Goal: Information Seeking & Learning: Learn about a topic

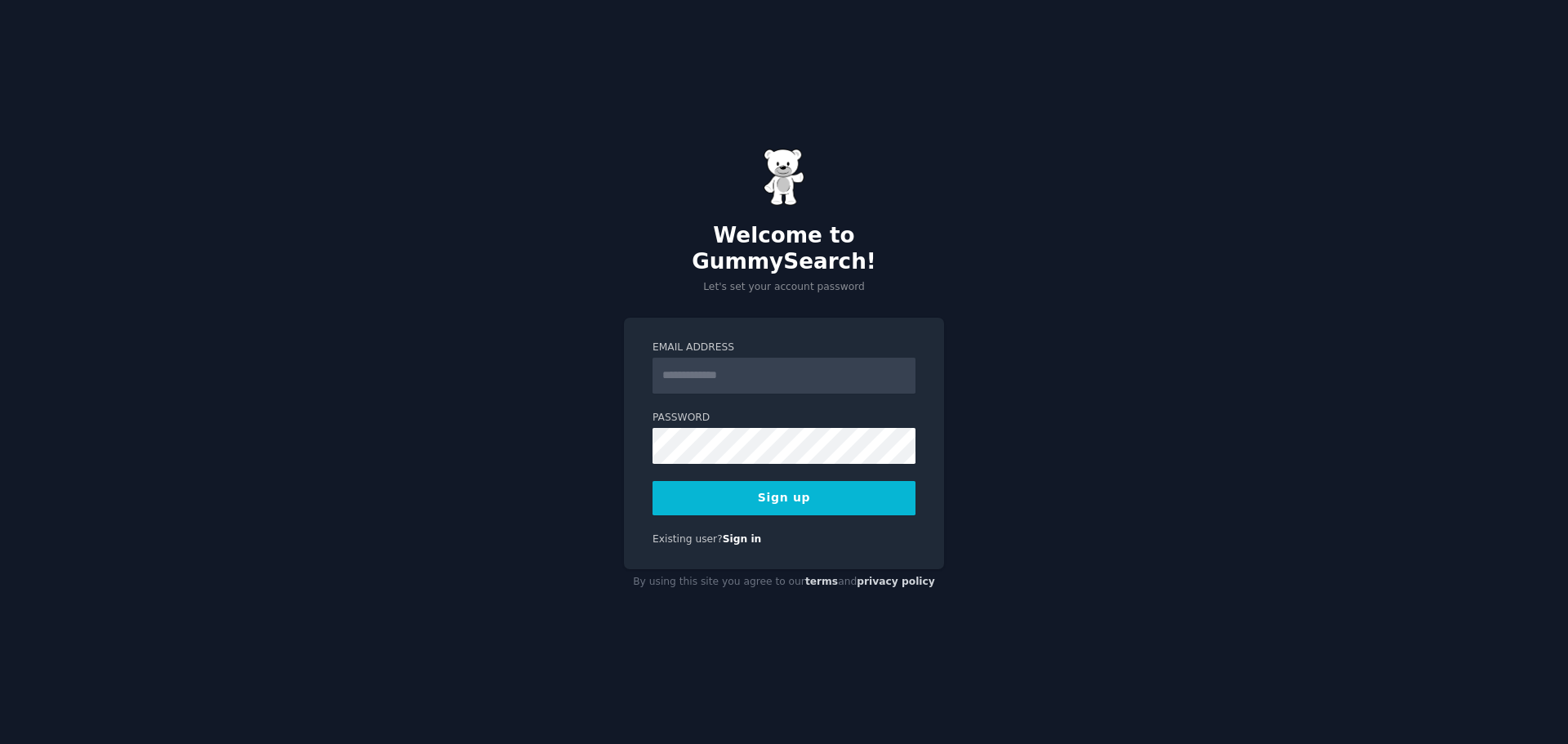
click at [0, 743] on com-1password-button at bounding box center [0, 744] width 0 height 0
click at [695, 371] on input "Email Address" at bounding box center [784, 375] width 263 height 36
click at [0, 743] on com-1password-button at bounding box center [0, 744] width 0 height 0
click at [766, 360] on input "Email Address" at bounding box center [784, 375] width 263 height 36
type input "**********"
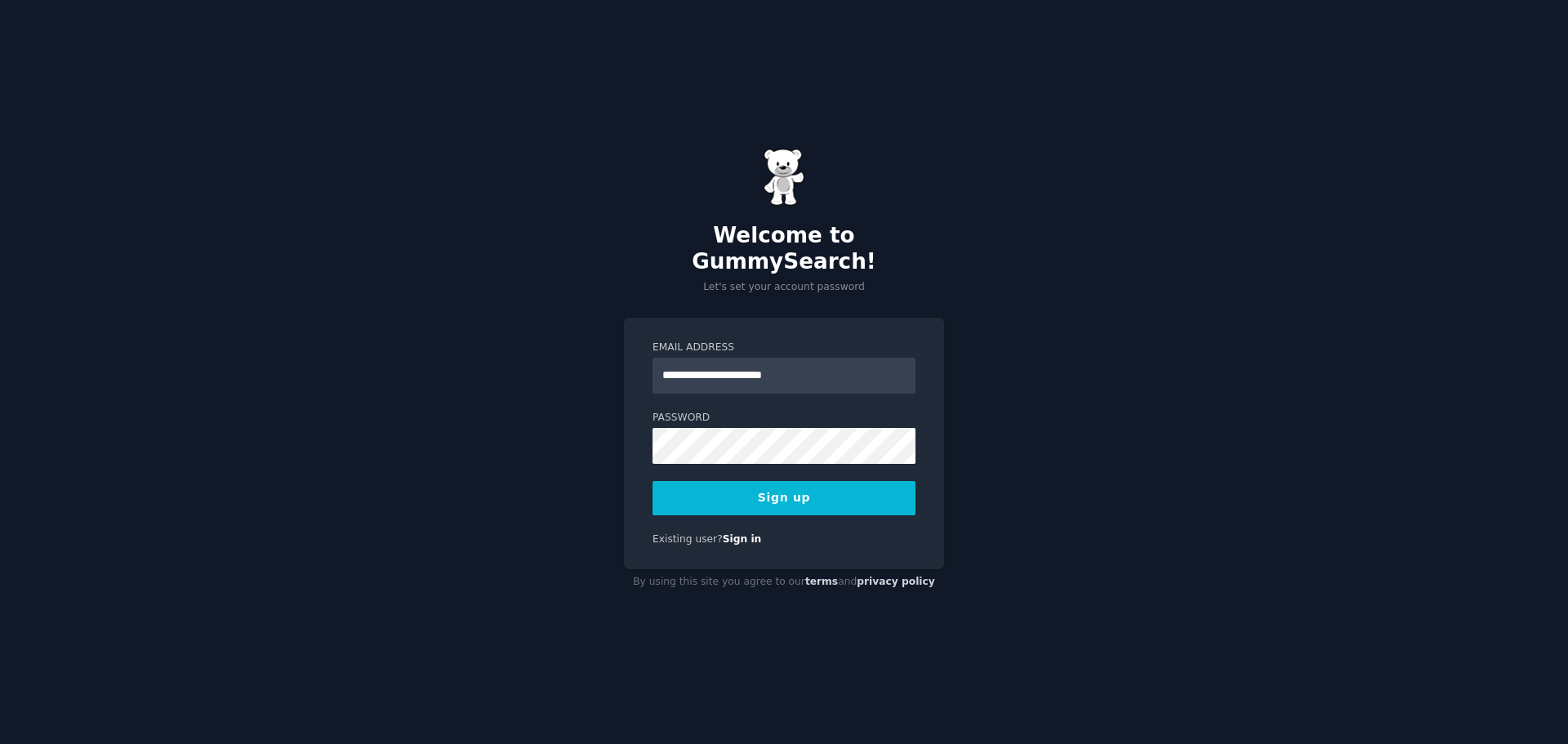
click at [762, 484] on button "Sign up" at bounding box center [784, 498] width 263 height 35
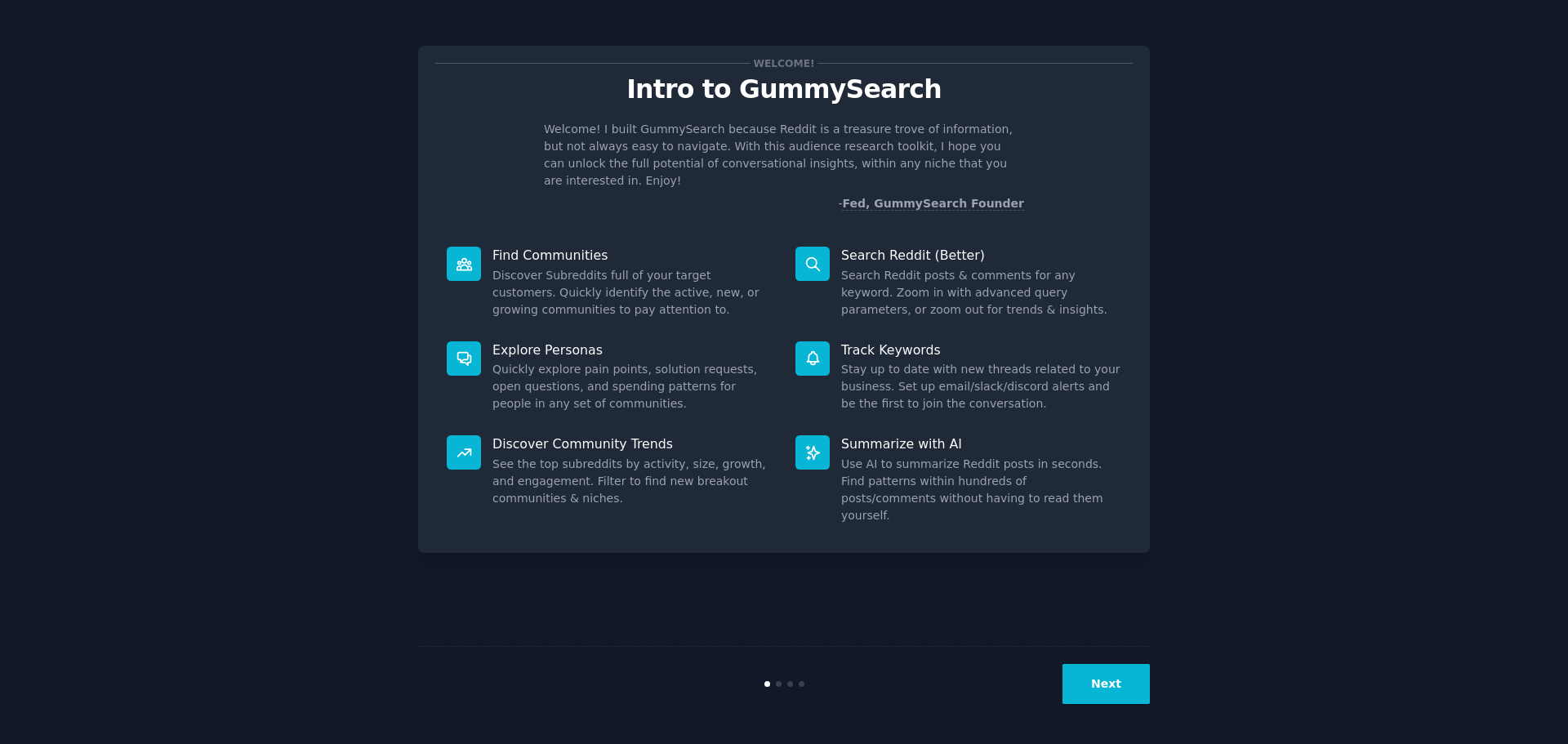
click at [1106, 678] on button "Next" at bounding box center [1106, 683] width 87 height 40
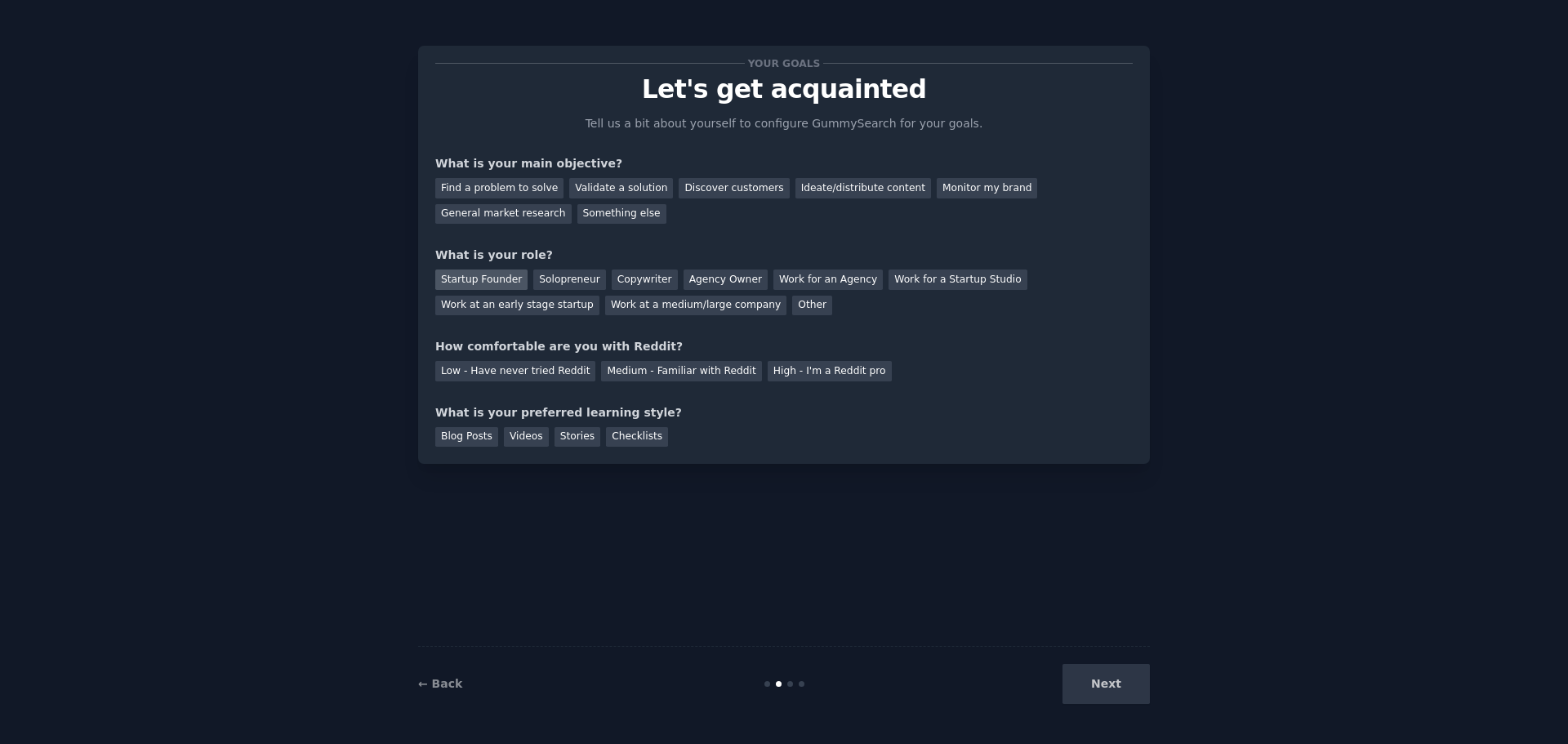
click at [463, 277] on div "Startup Founder" at bounding box center [481, 280] width 92 height 20
click at [605, 189] on div "Validate a solution" at bounding box center [620, 189] width 104 height 20
click at [571, 205] on div "General market research" at bounding box center [503, 215] width 136 height 20
click at [623, 373] on div "Medium - Familiar with Reddit" at bounding box center [680, 371] width 160 height 20
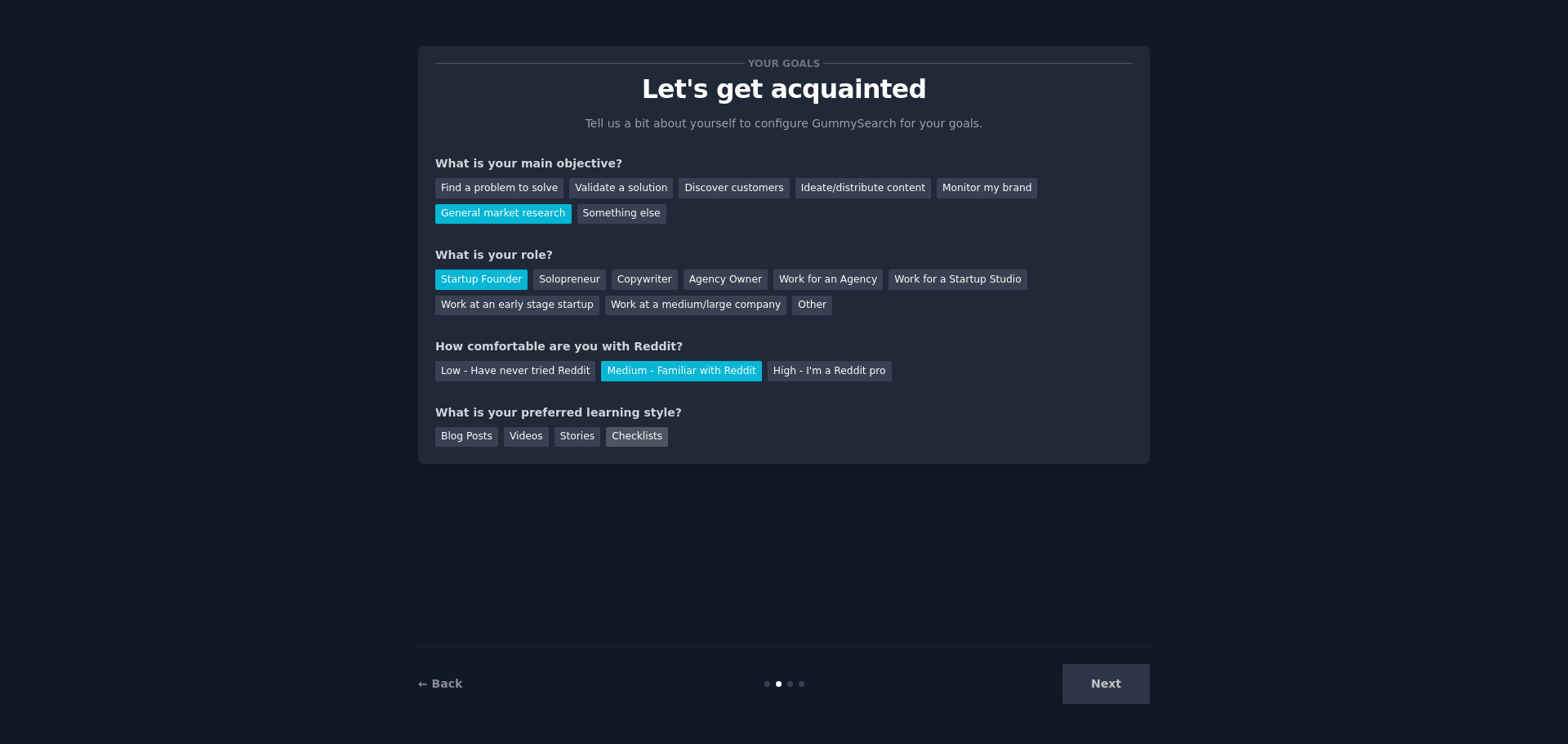
click at [623, 428] on div "Checklists" at bounding box center [636, 437] width 62 height 20
click at [571, 429] on div "Stories" at bounding box center [577, 437] width 46 height 20
click at [1113, 691] on button "Next" at bounding box center [1106, 683] width 87 height 40
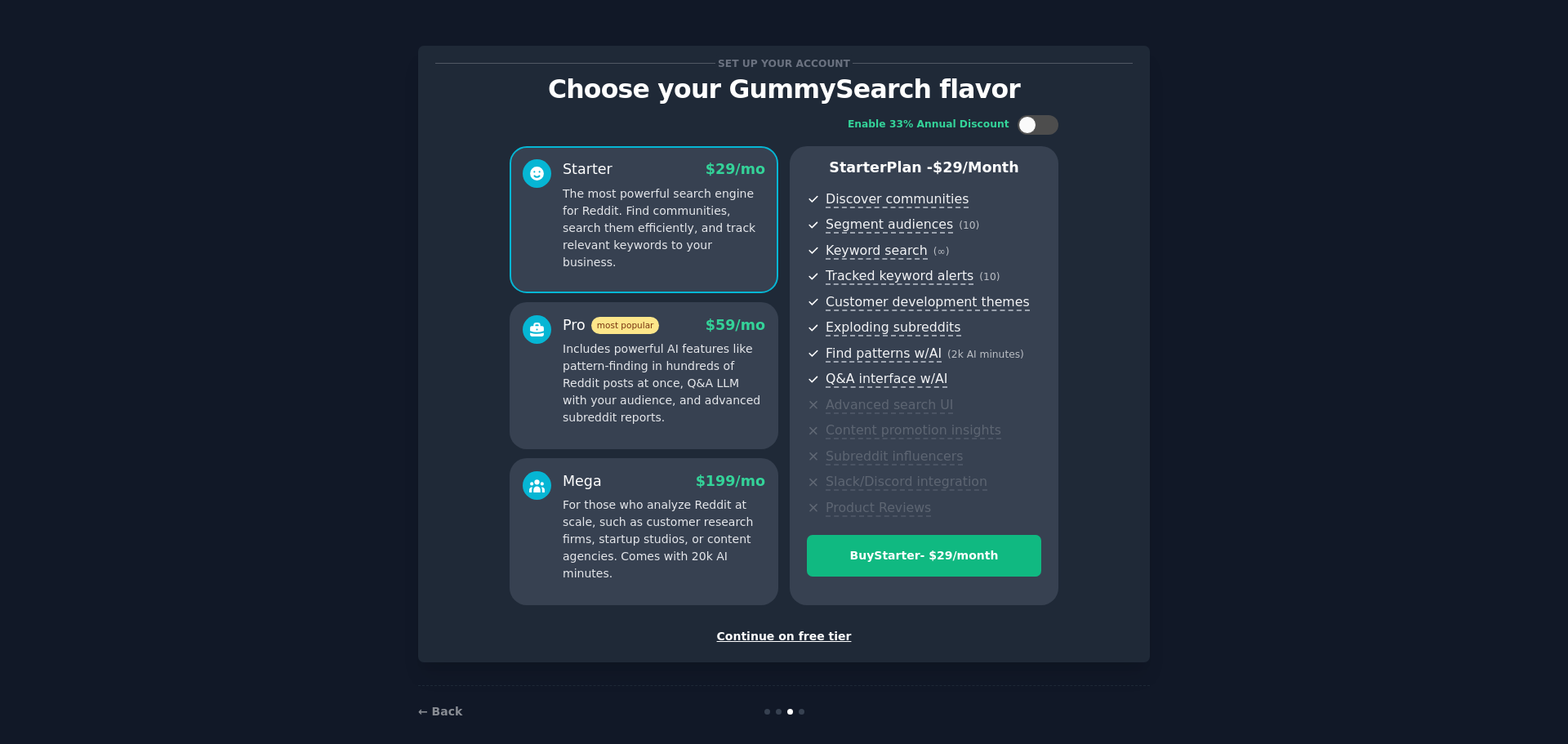
click at [795, 637] on div "Continue on free tier" at bounding box center [784, 637] width 697 height 17
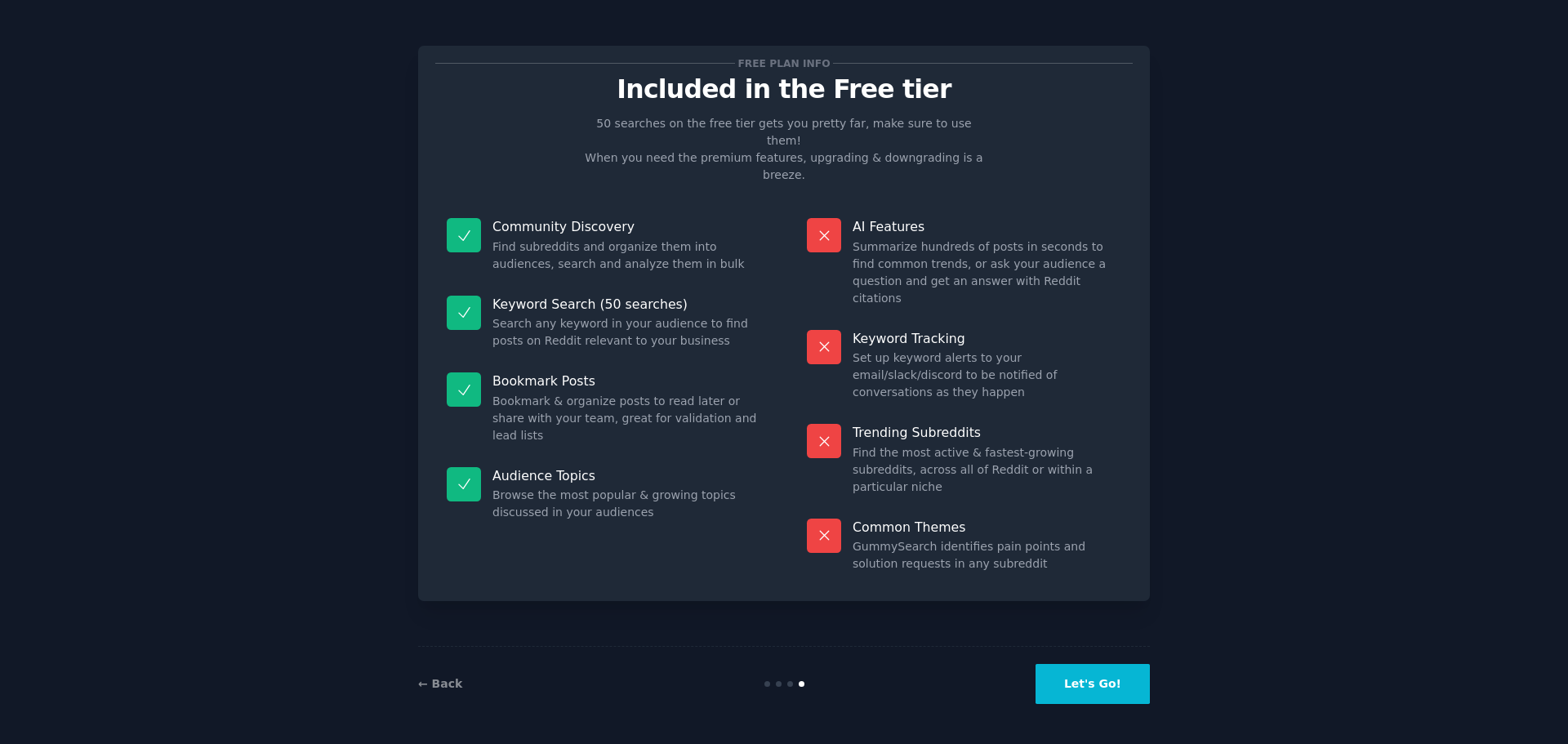
click at [1099, 683] on button "Let's Go!" at bounding box center [1092, 683] width 114 height 40
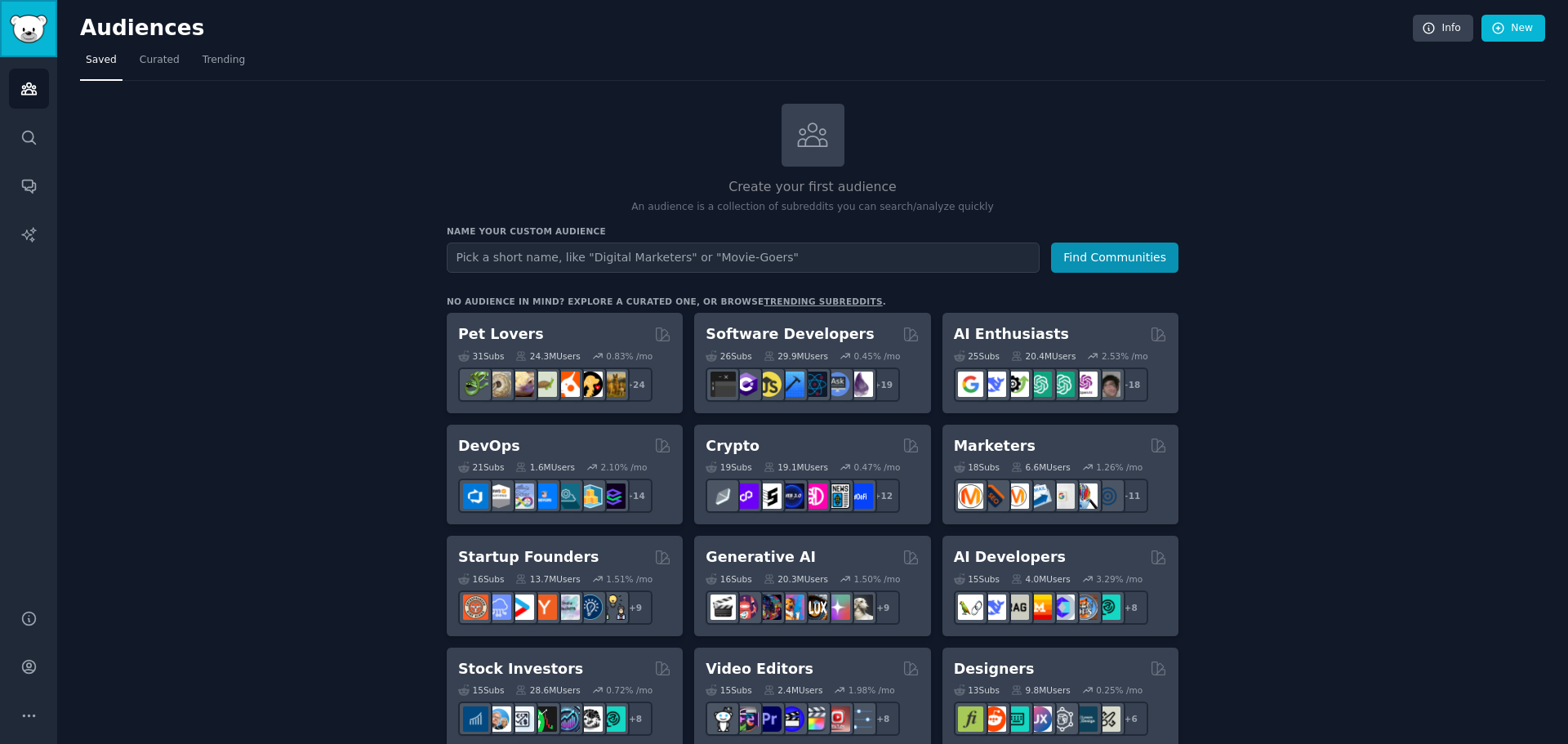
click at [42, 14] on img "Sidebar" at bounding box center [29, 29] width 37 height 29
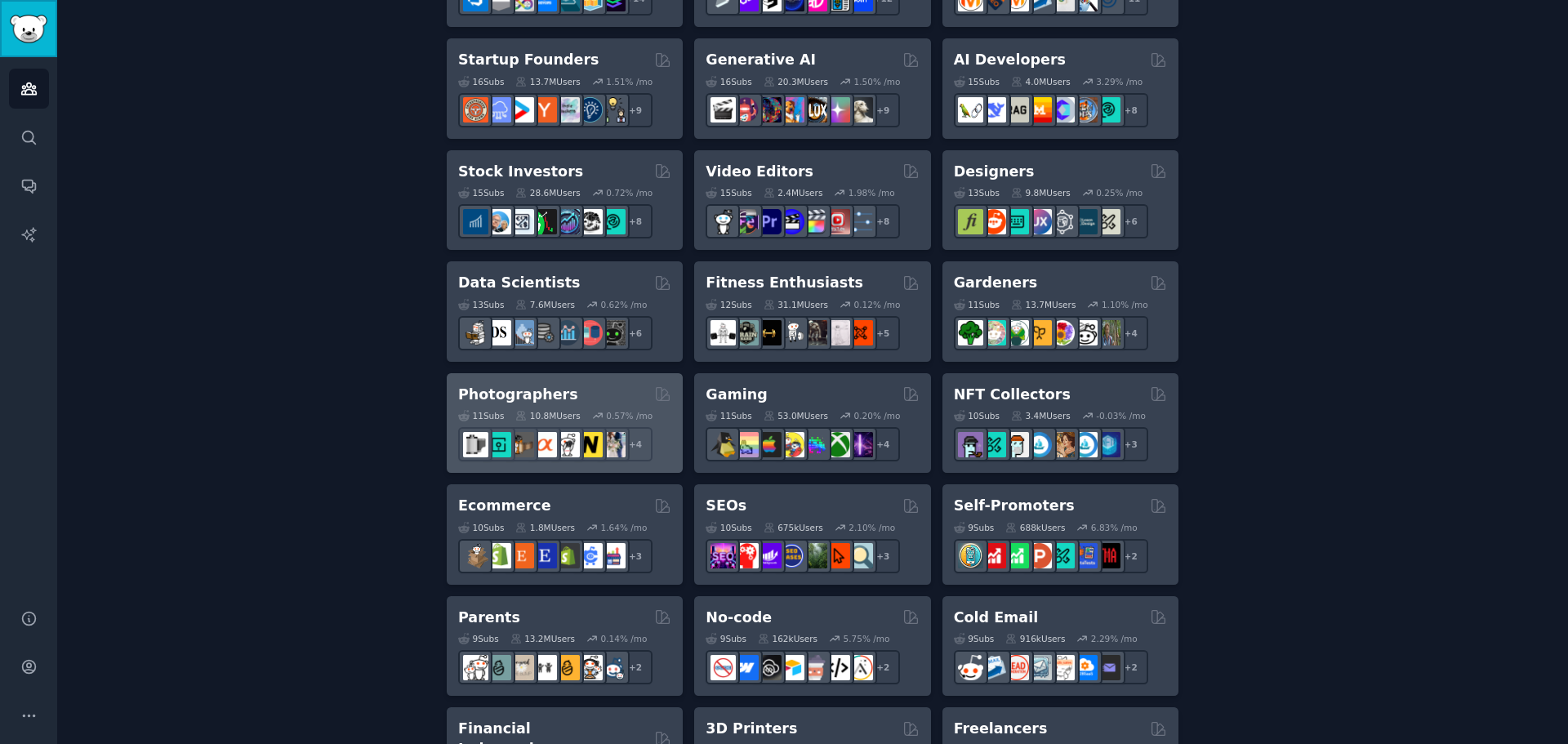
scroll to position [487, 0]
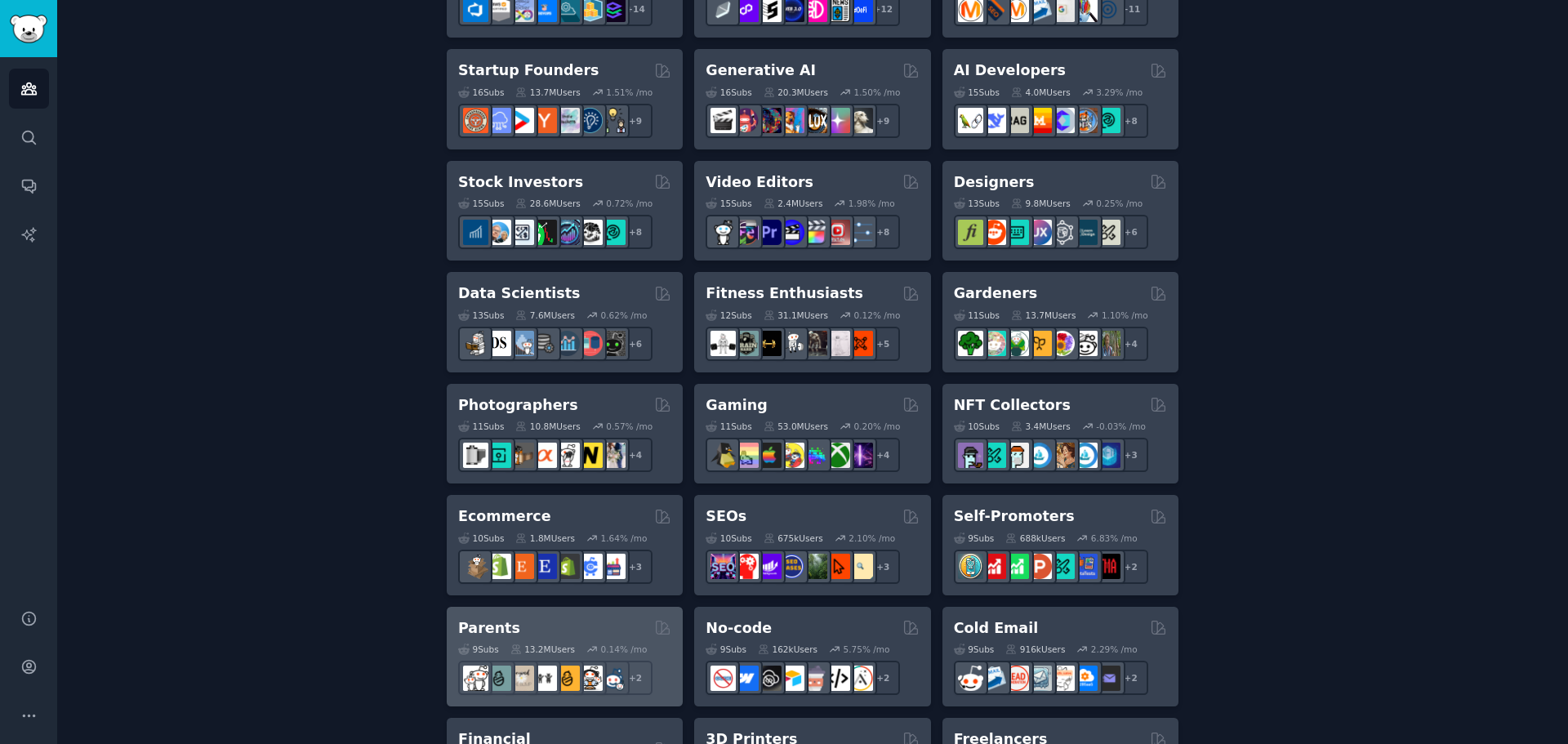
click at [544, 623] on div "Parents" at bounding box center [565, 628] width 213 height 20
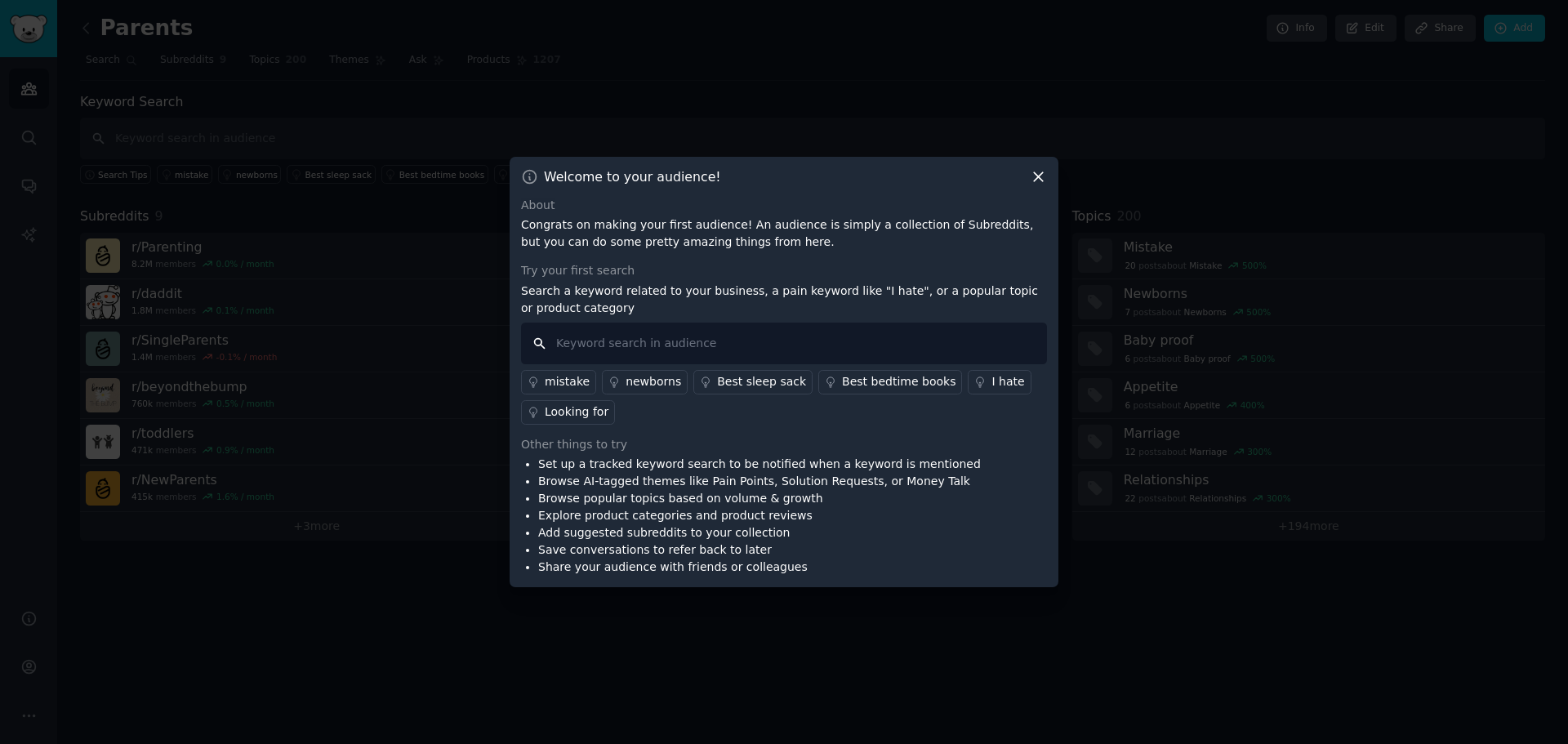
click at [653, 343] on input "text" at bounding box center [784, 343] width 526 height 41
type input "sustainable"
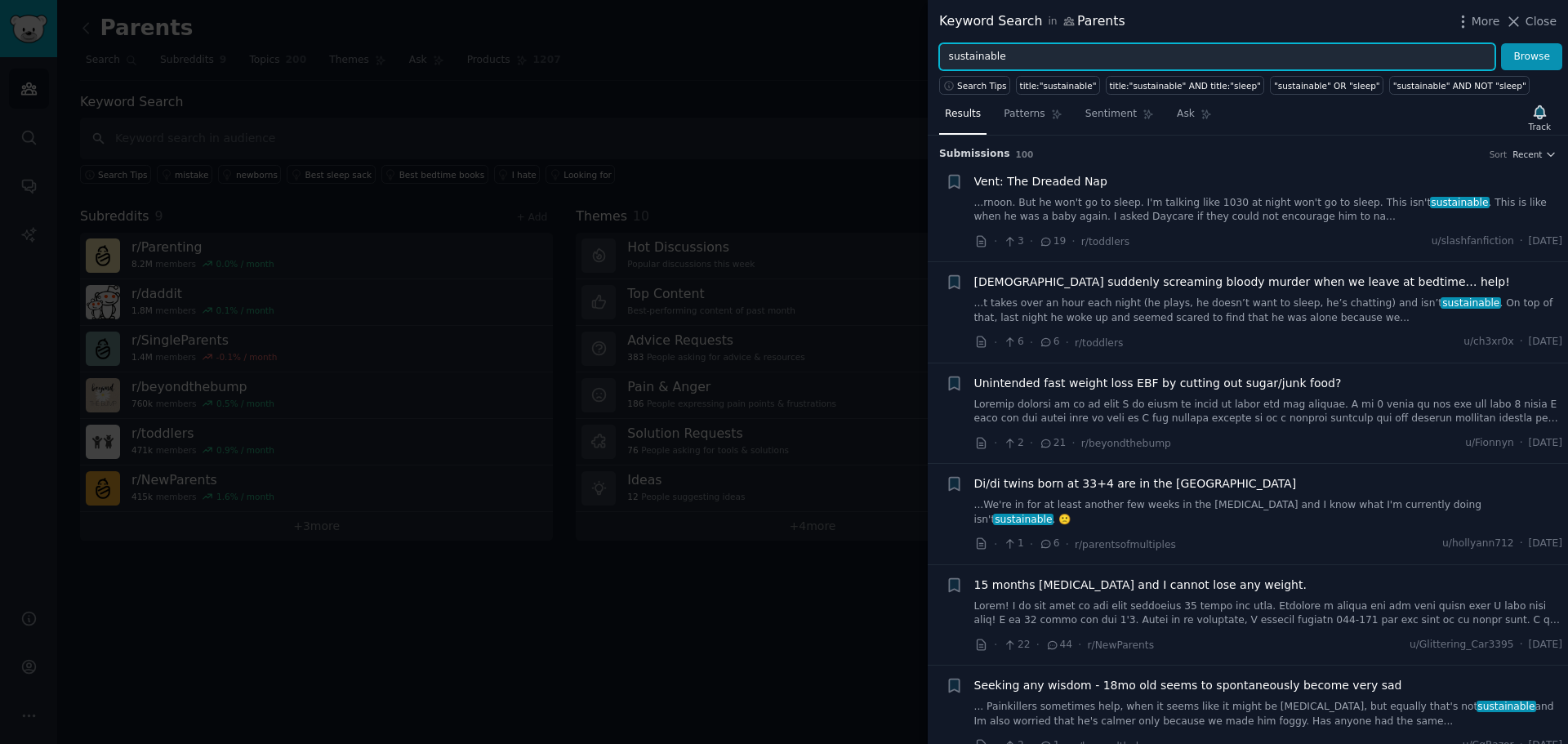
drag, startPoint x: 1024, startPoint y: 54, endPoint x: 861, endPoint y: 54, distance: 163.0
click at [861, 54] on div "Keyword Search in Parents More Close sustainable Browse Search Tips title:"sust…" at bounding box center [784, 372] width 1568 height 744
click at [1501, 43] on button "Browse" at bounding box center [1532, 57] width 61 height 28
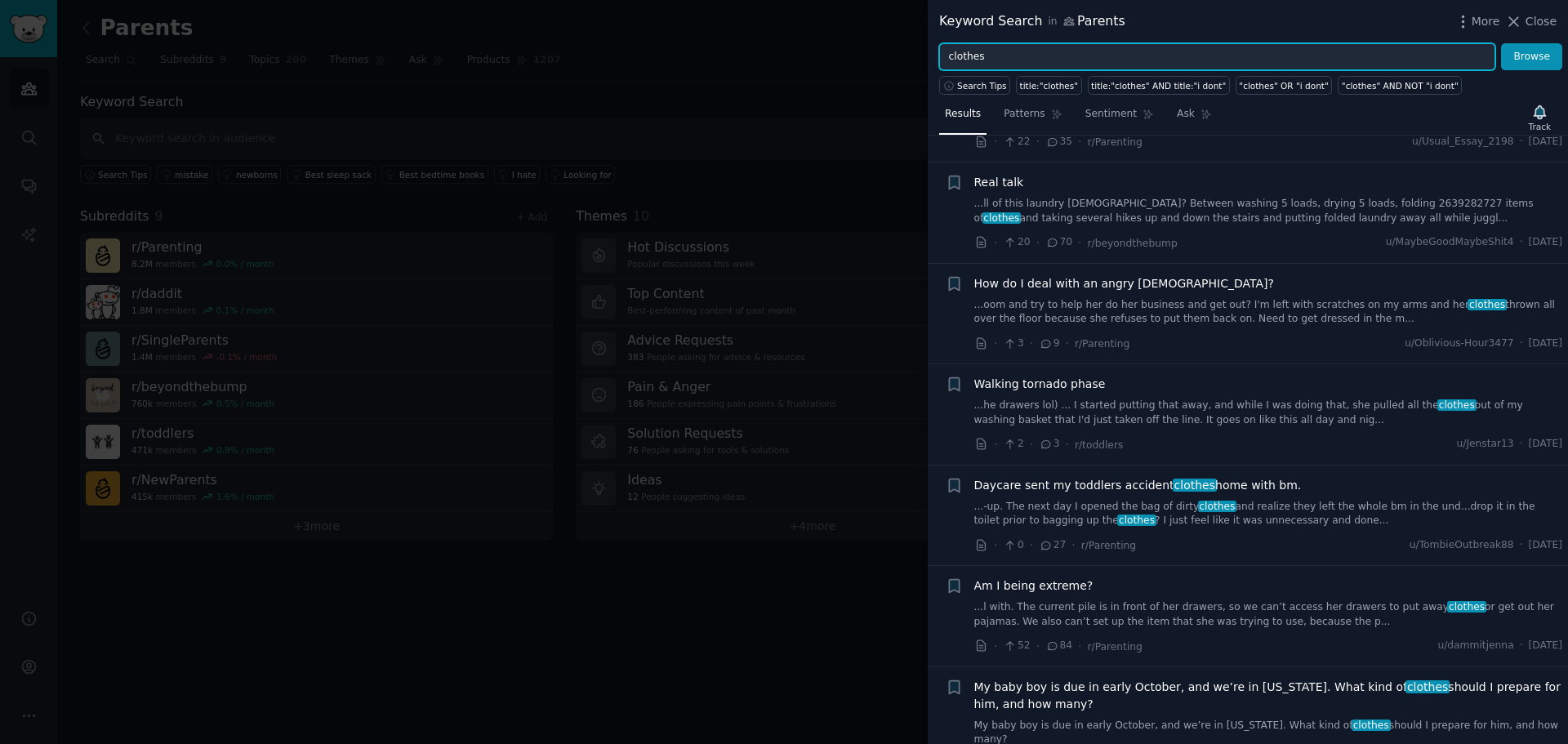
scroll to position [1552, 0]
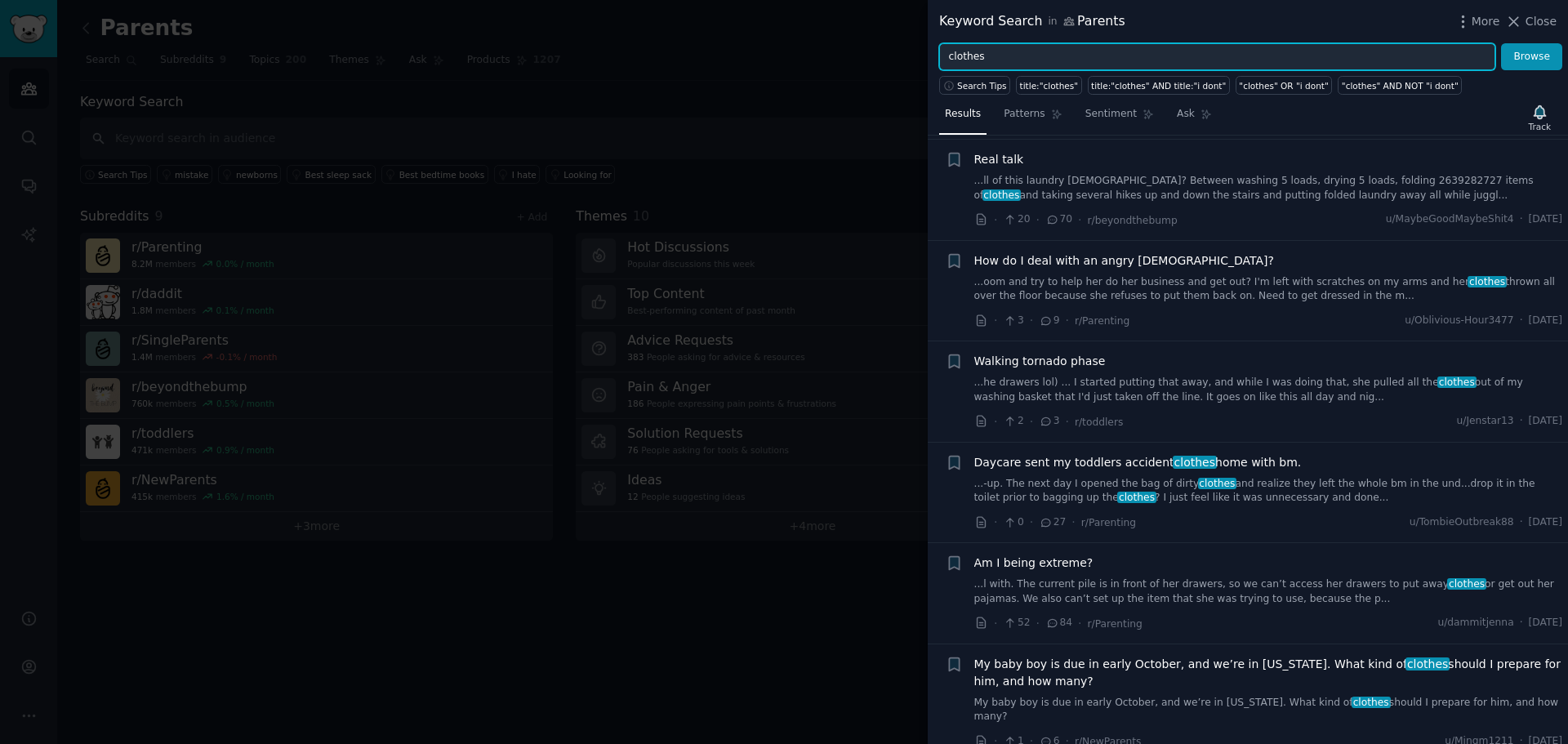
drag, startPoint x: 992, startPoint y: 59, endPoint x: 896, endPoint y: 68, distance: 96.4
click at [896, 68] on div "Keyword Search in Parents More Close clothes Browse Search Tips title:"clothes"…" at bounding box center [784, 372] width 1568 height 744
type input "second hand clothes"
click at [1501, 43] on button "Browse" at bounding box center [1532, 57] width 61 height 28
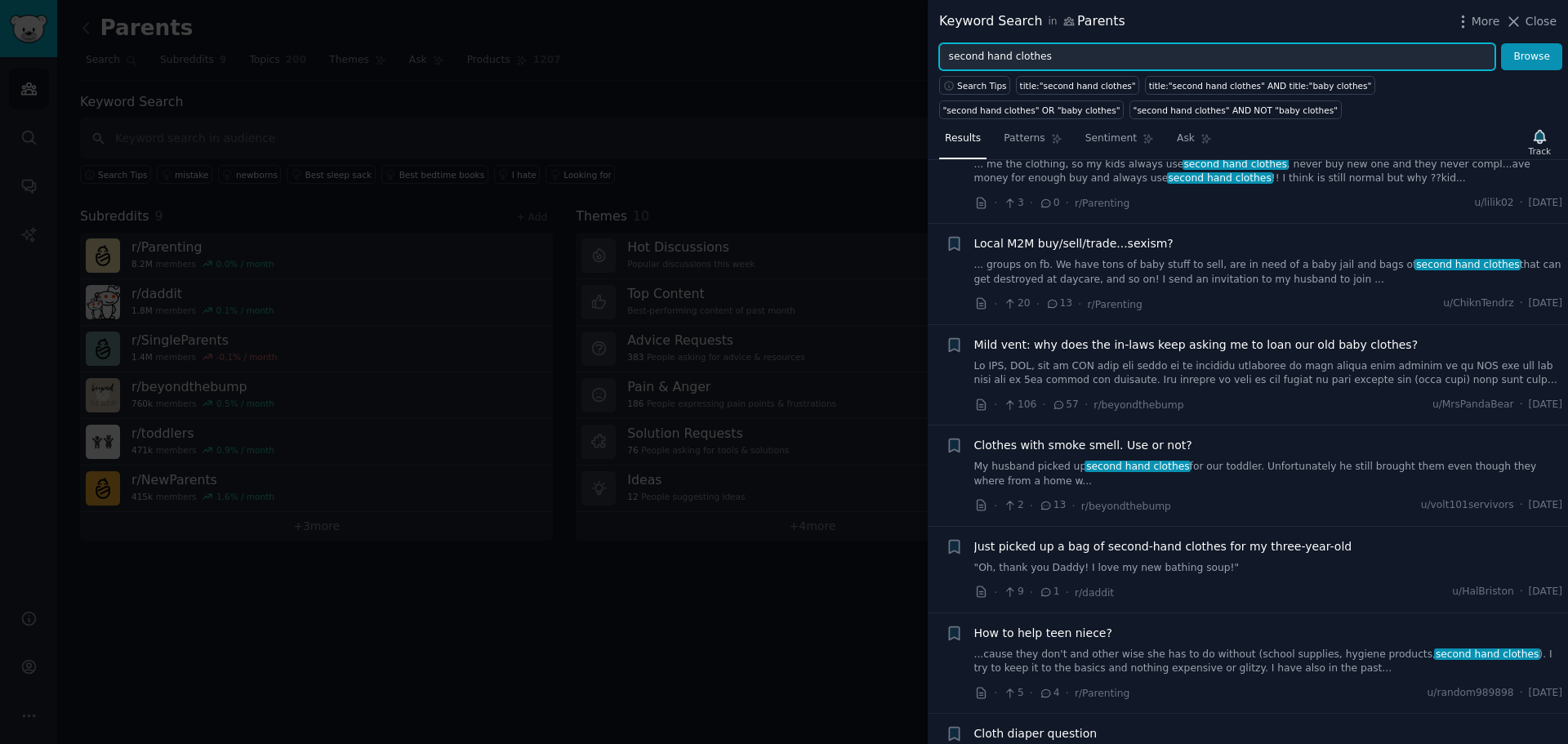
scroll to position [2745, 0]
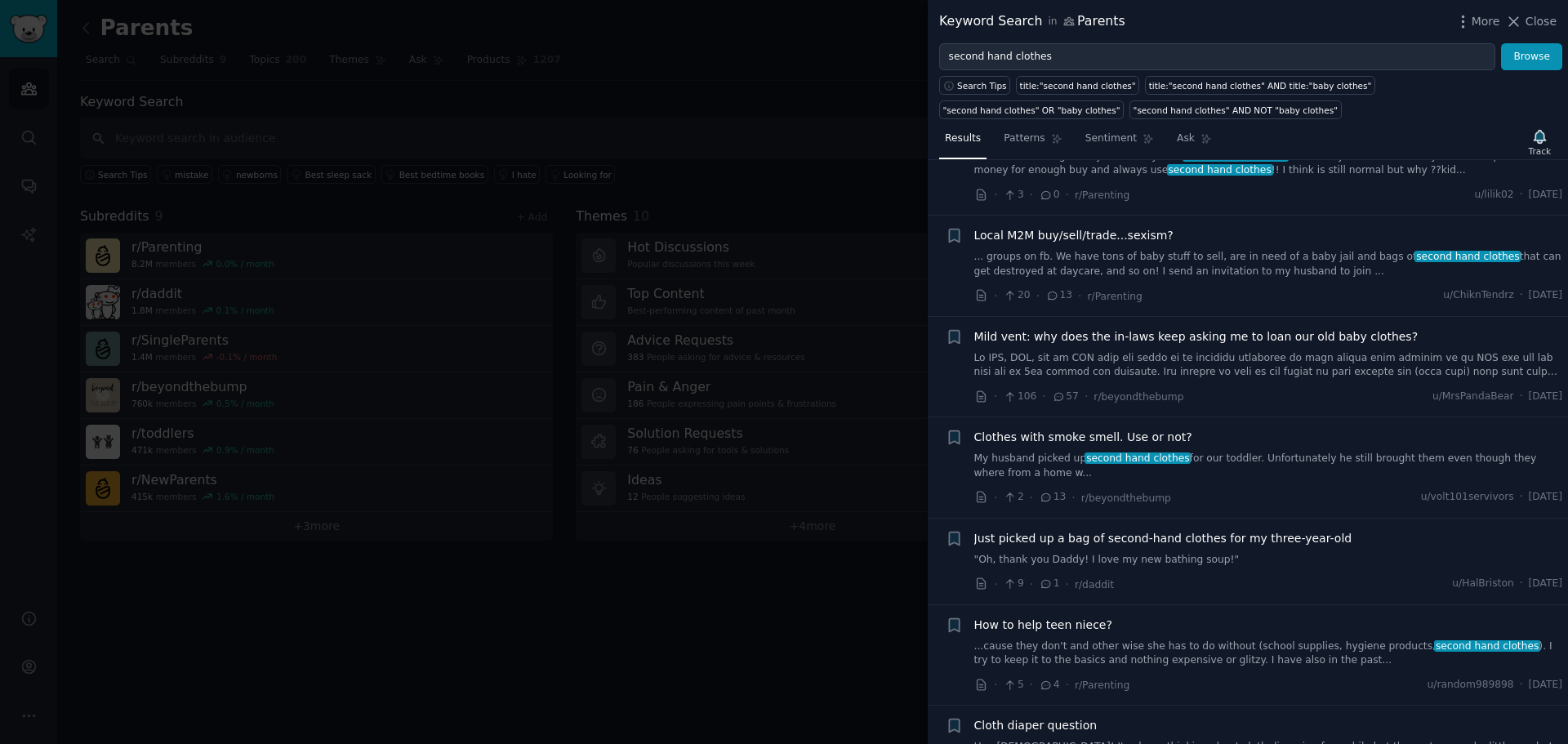
drag, startPoint x: 1534, startPoint y: 21, endPoint x: 1461, endPoint y: 50, distance: 78.5
click at [1534, 21] on span "Close" at bounding box center [1541, 21] width 31 height 17
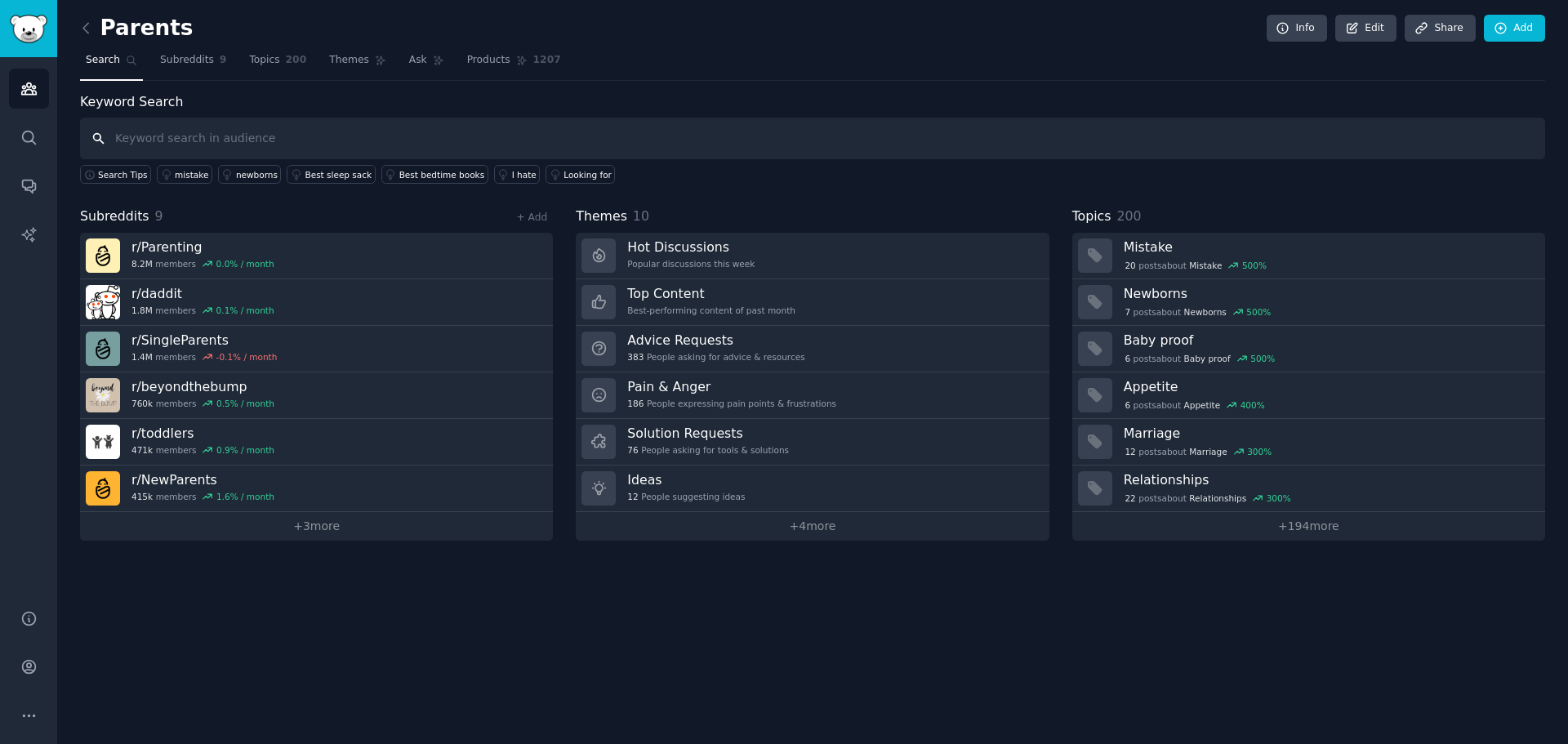
click at [286, 137] on input "text" at bounding box center [812, 138] width 1465 height 41
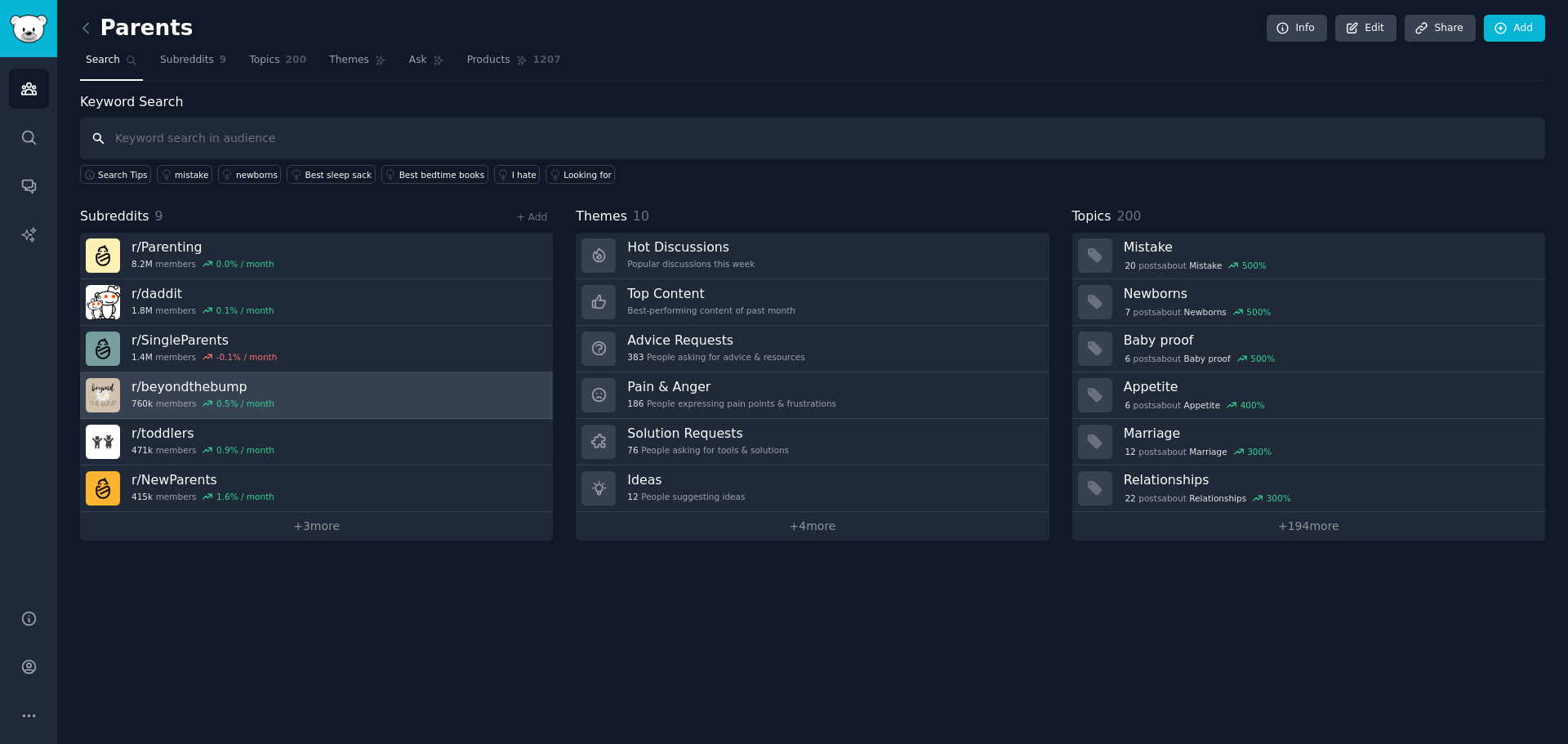
type input "s"
type input "outgrown clothes"
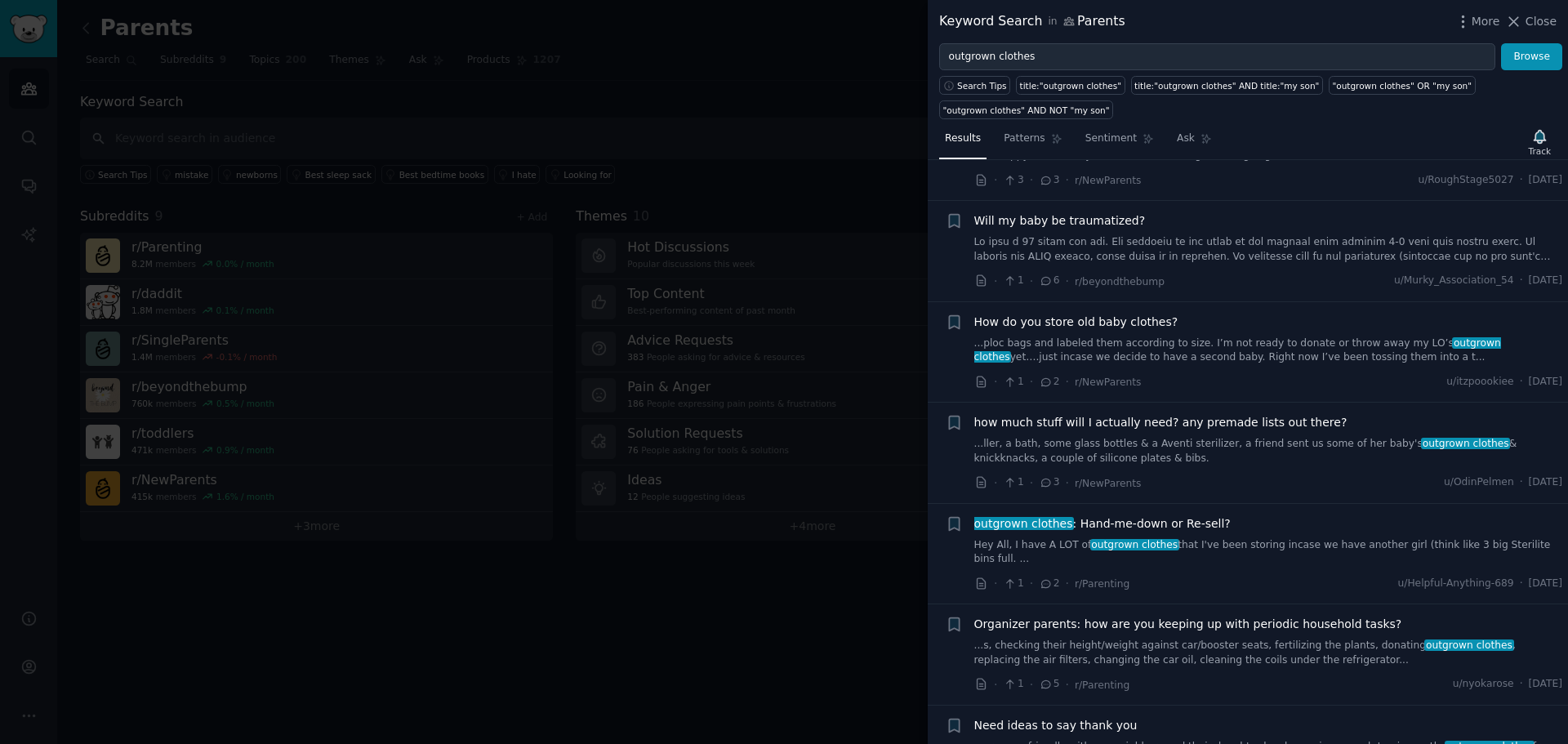
scroll to position [245, 0]
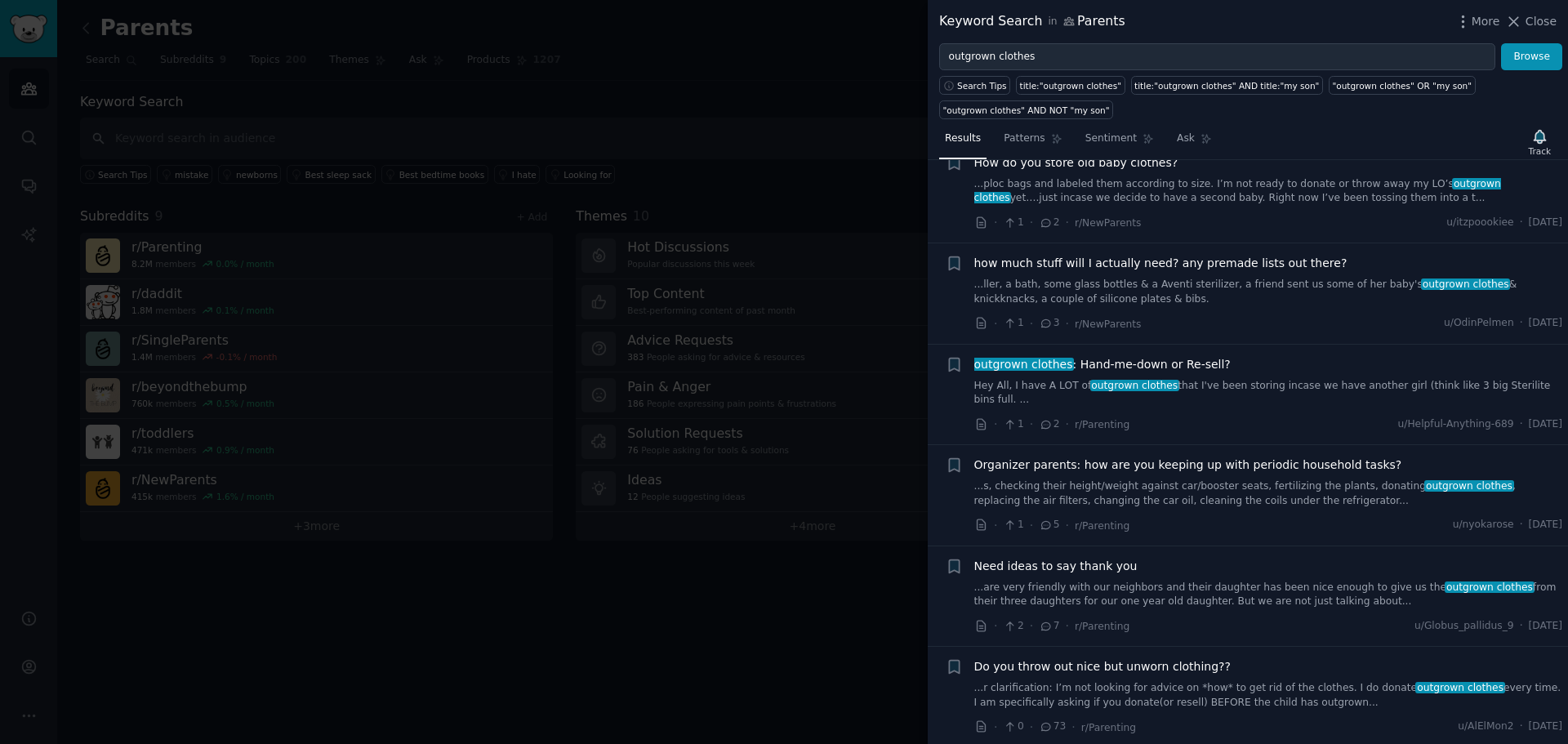
click at [684, 612] on div at bounding box center [784, 372] width 1568 height 744
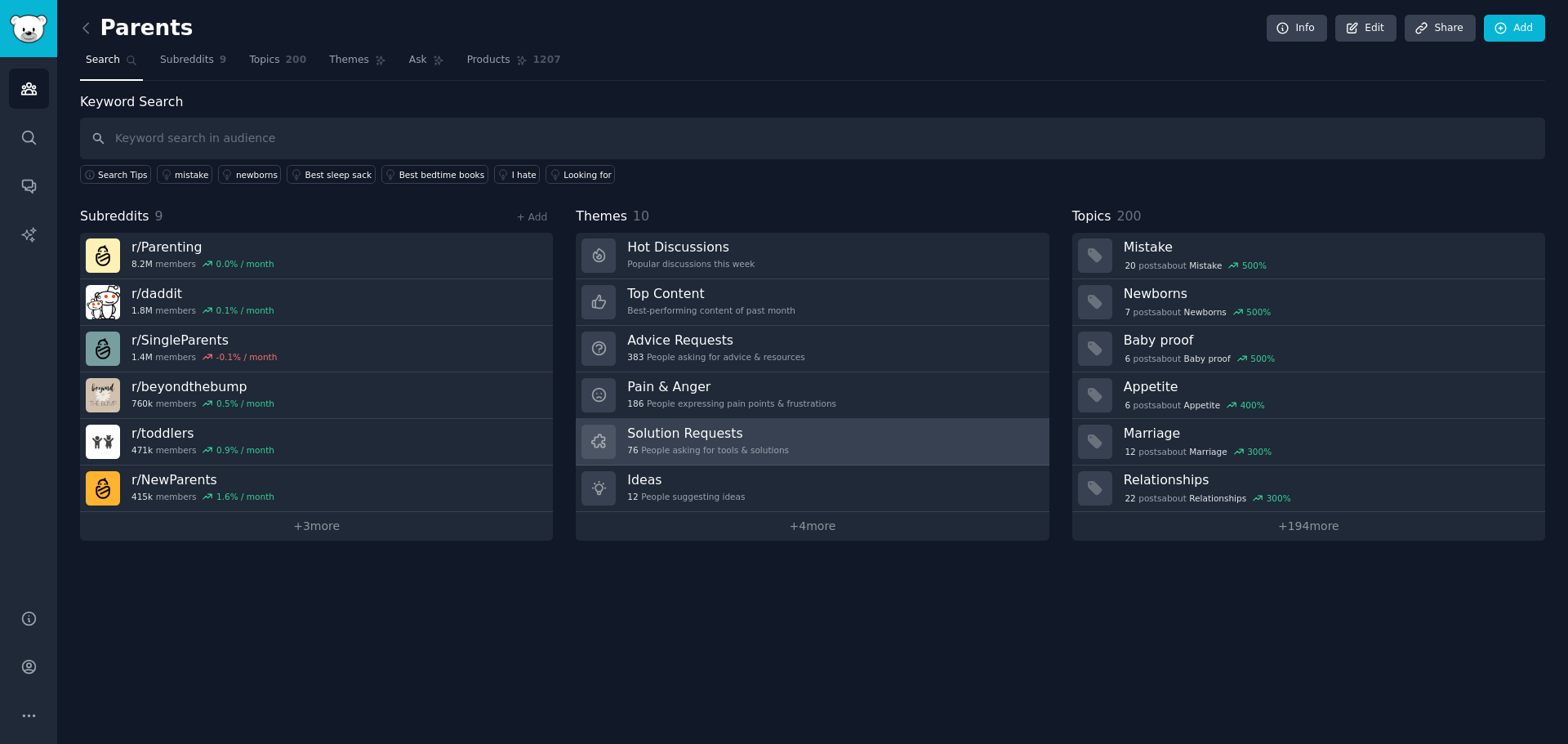
click at [714, 444] on div "Solution Requests 76 People asking for tools & solutions" at bounding box center [708, 441] width 161 height 35
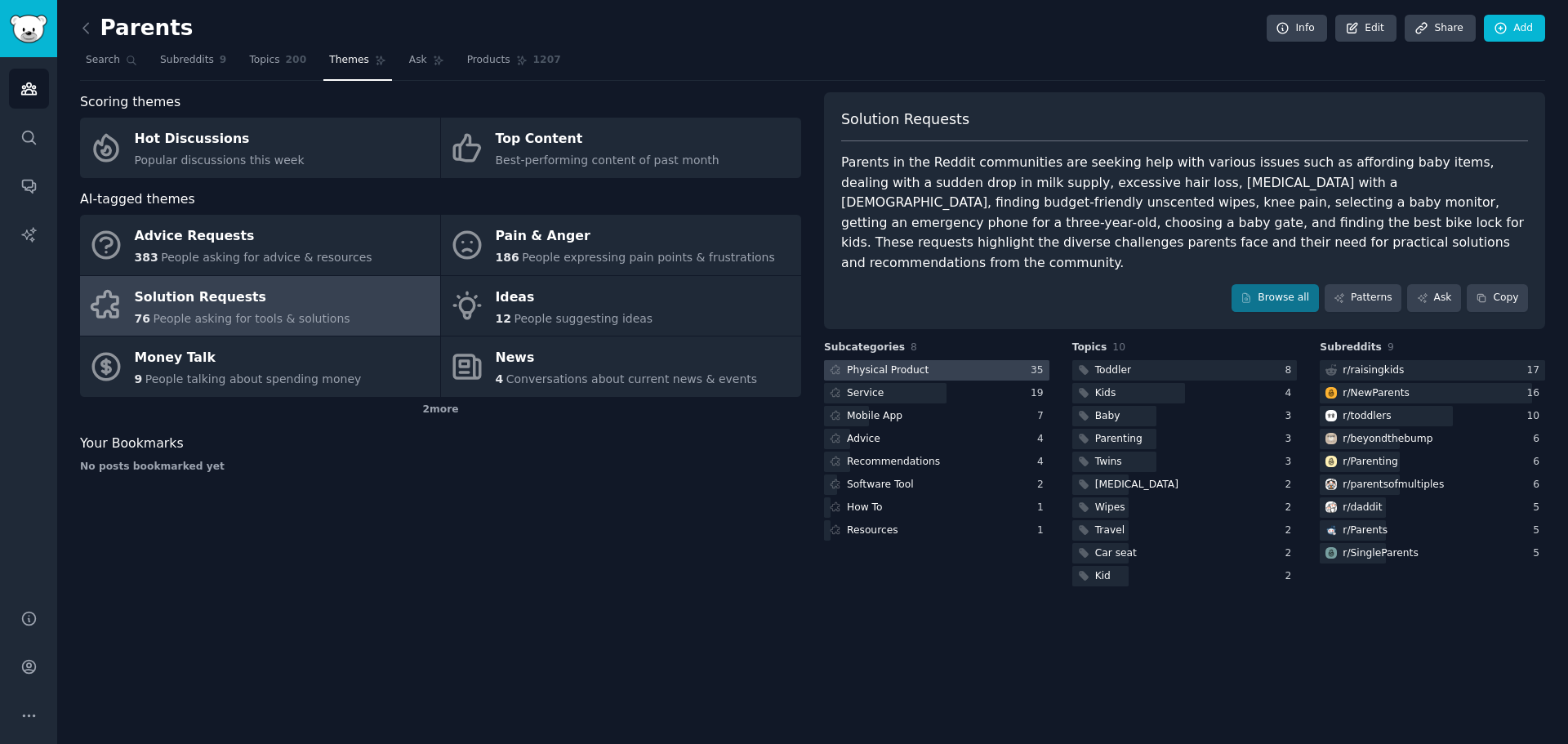
click at [965, 360] on div at bounding box center [937, 370] width 226 height 20
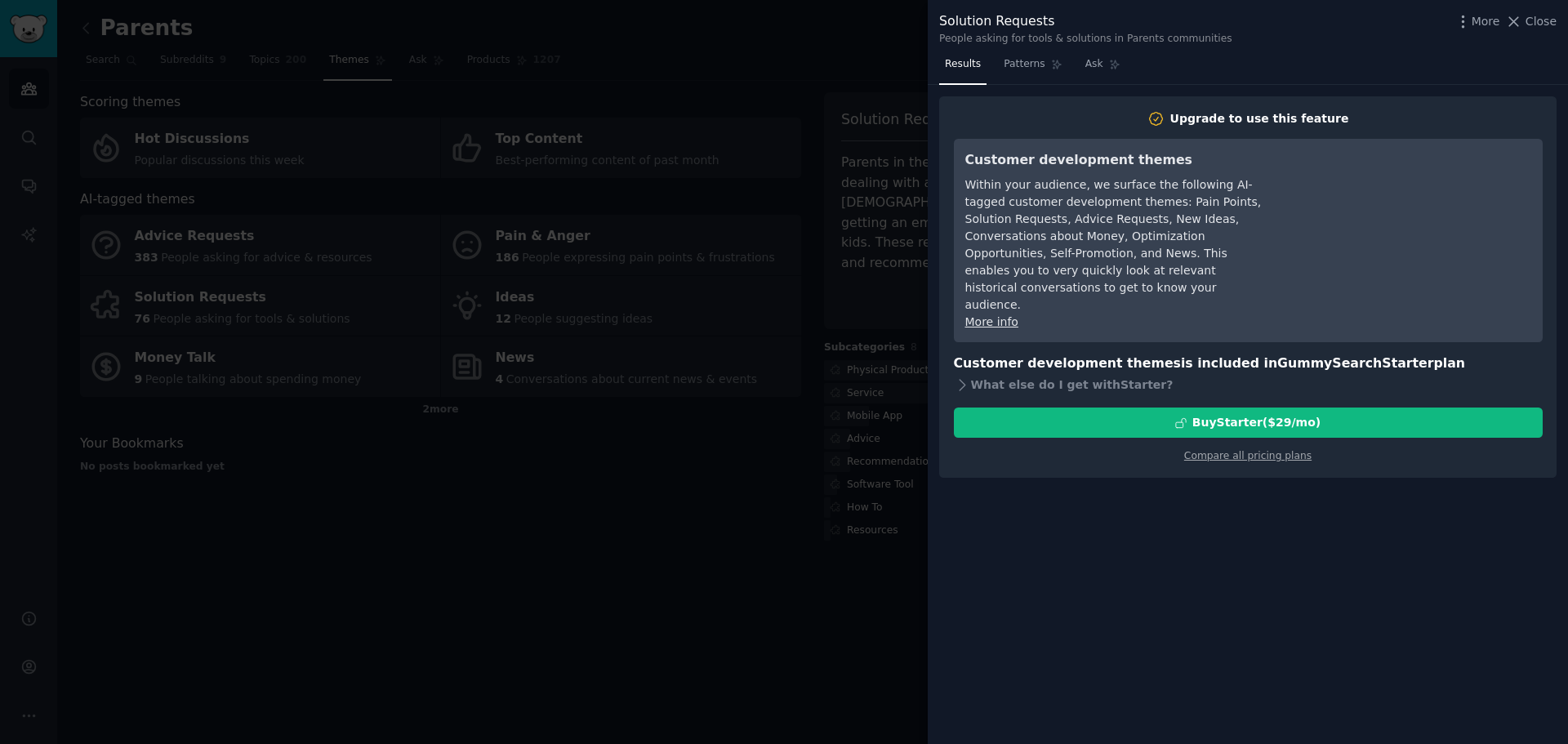
click at [846, 82] on div at bounding box center [784, 372] width 1568 height 744
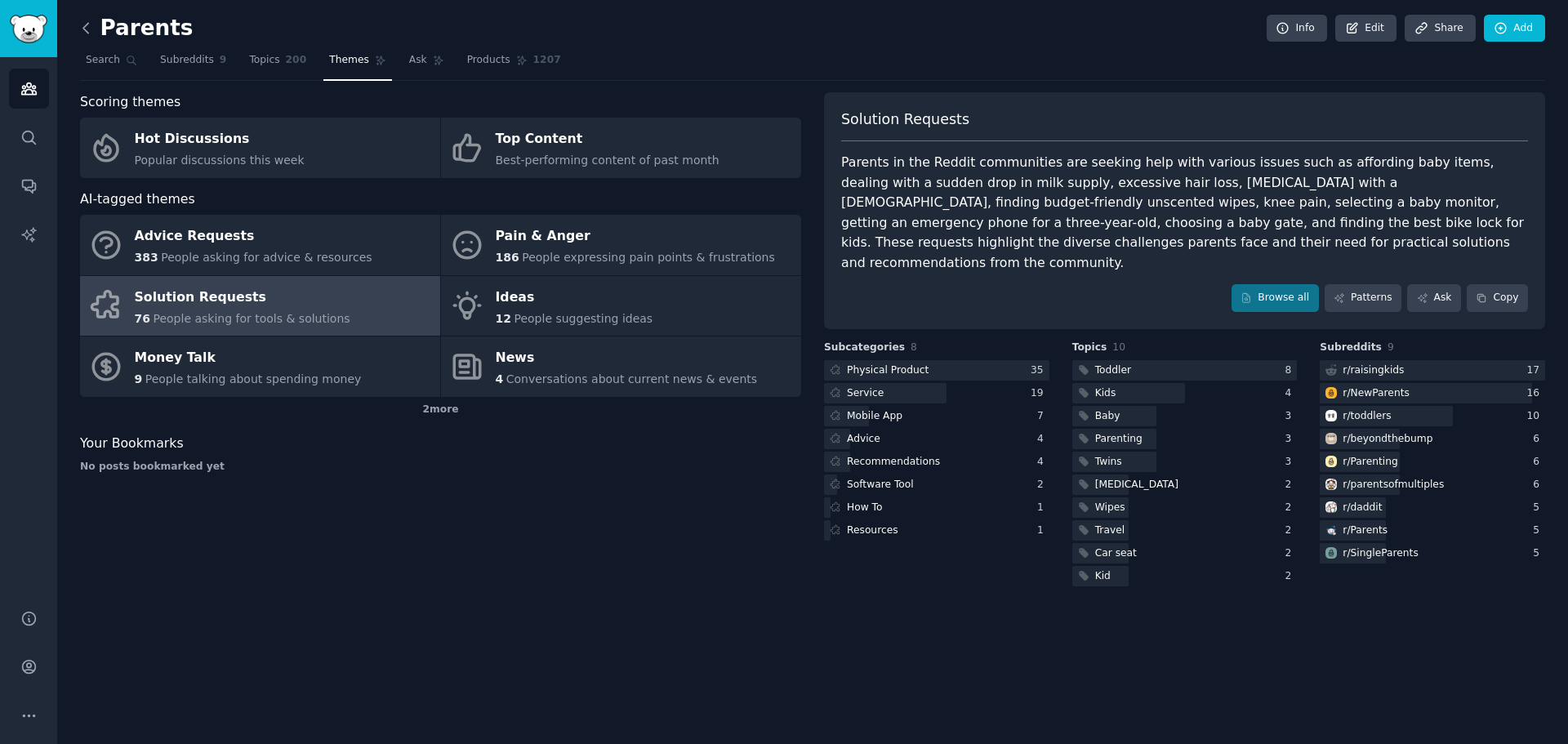
click at [90, 24] on icon at bounding box center [86, 28] width 17 height 17
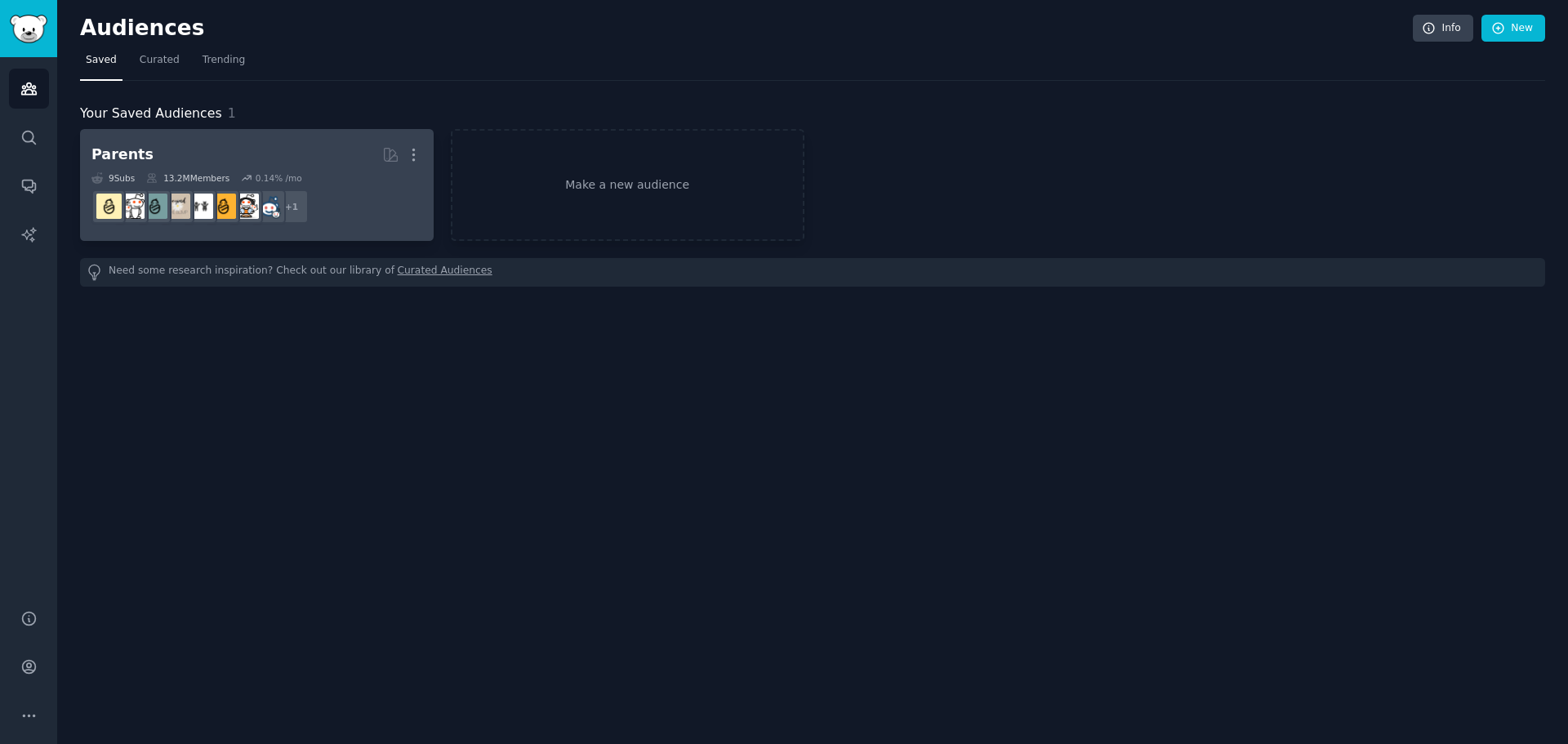
click at [233, 164] on h2 "Parents More" at bounding box center [256, 155] width 331 height 29
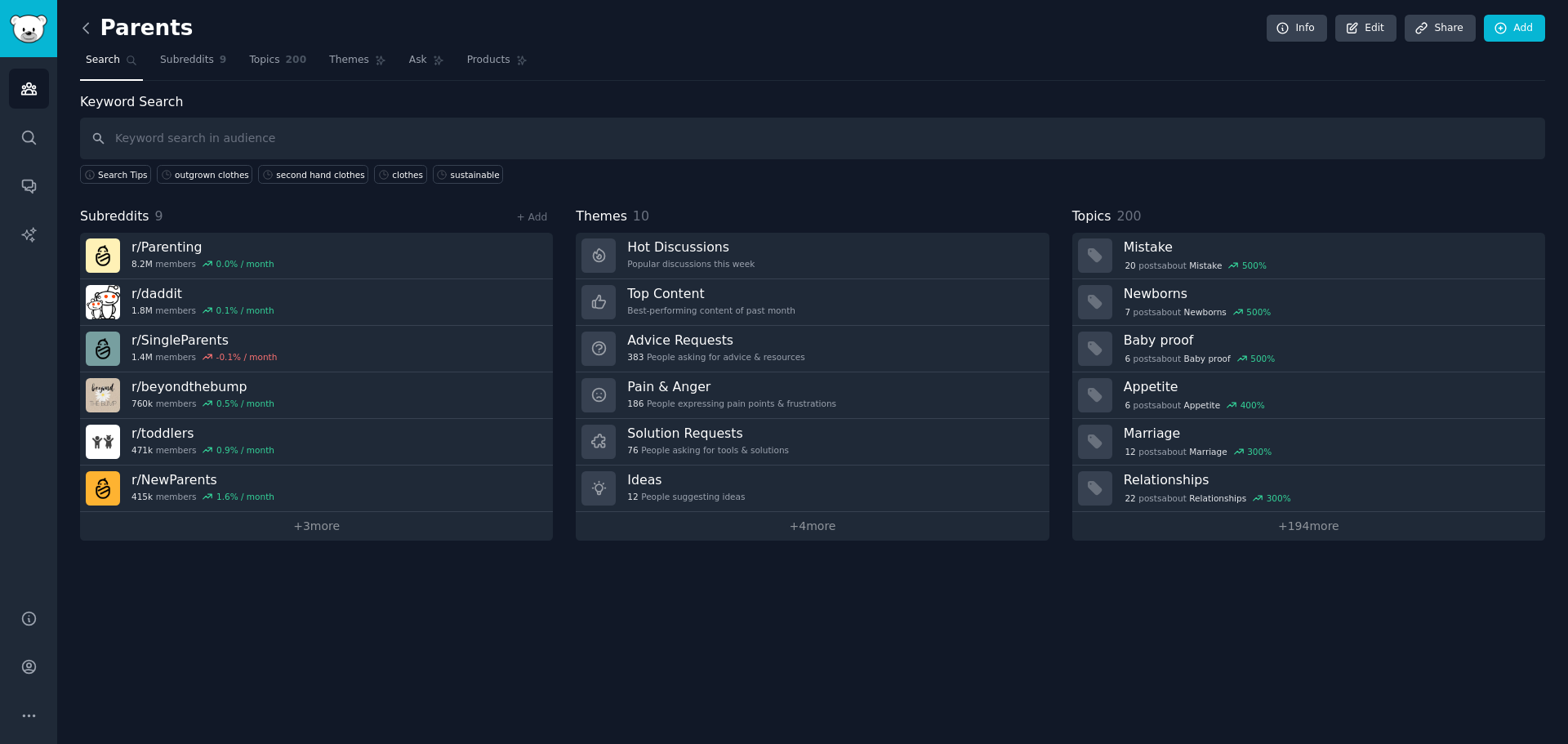
click at [87, 21] on icon at bounding box center [86, 28] width 17 height 17
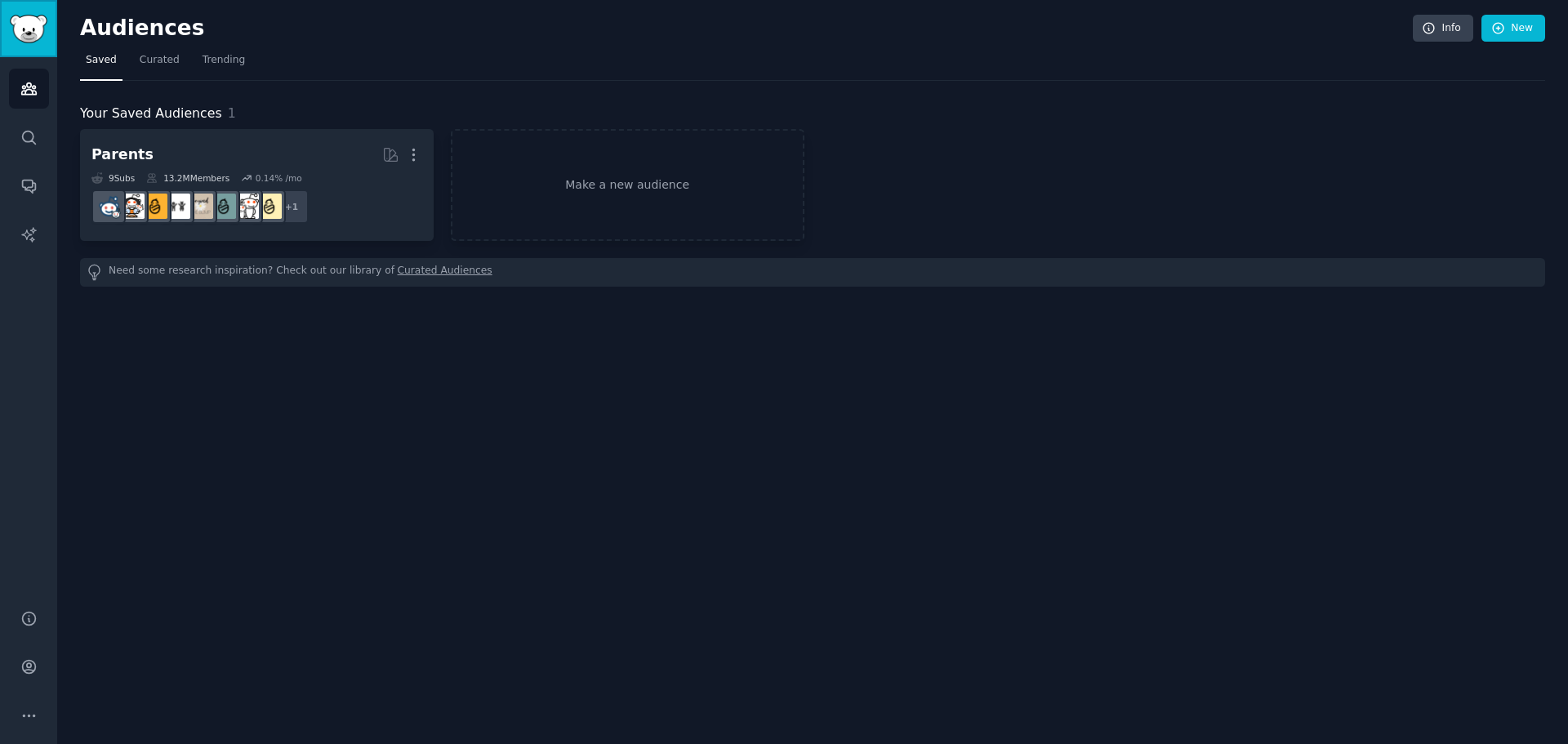
click at [29, 24] on img "Sidebar" at bounding box center [29, 29] width 37 height 29
click at [33, 92] on icon "Sidebar" at bounding box center [28, 90] width 14 height 12
click at [571, 164] on link "Make a new audience" at bounding box center [627, 185] width 353 height 112
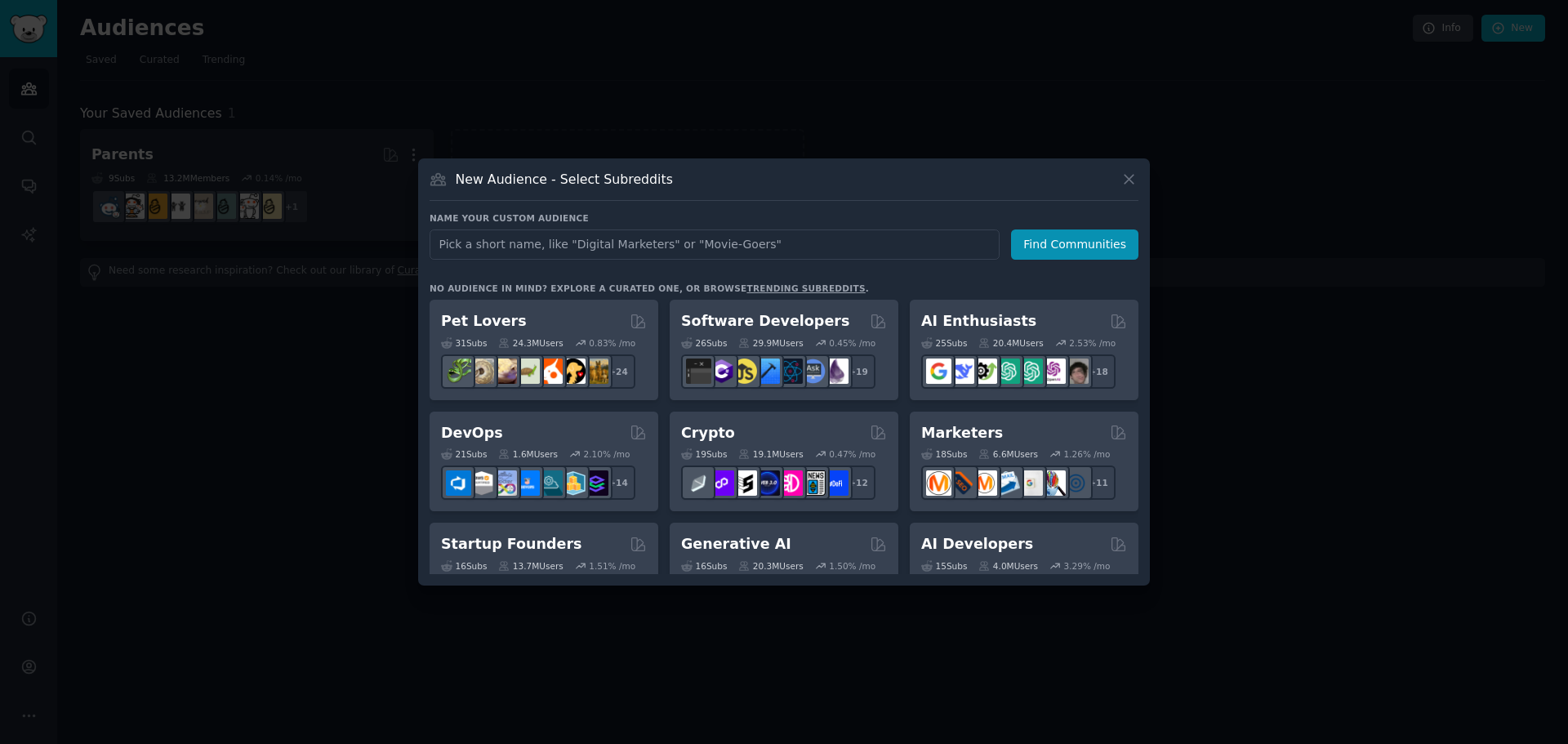
click at [610, 245] on input "text" at bounding box center [714, 244] width 570 height 30
type input "sustainability"
click button "Find Communities" at bounding box center [1074, 244] width 128 height 30
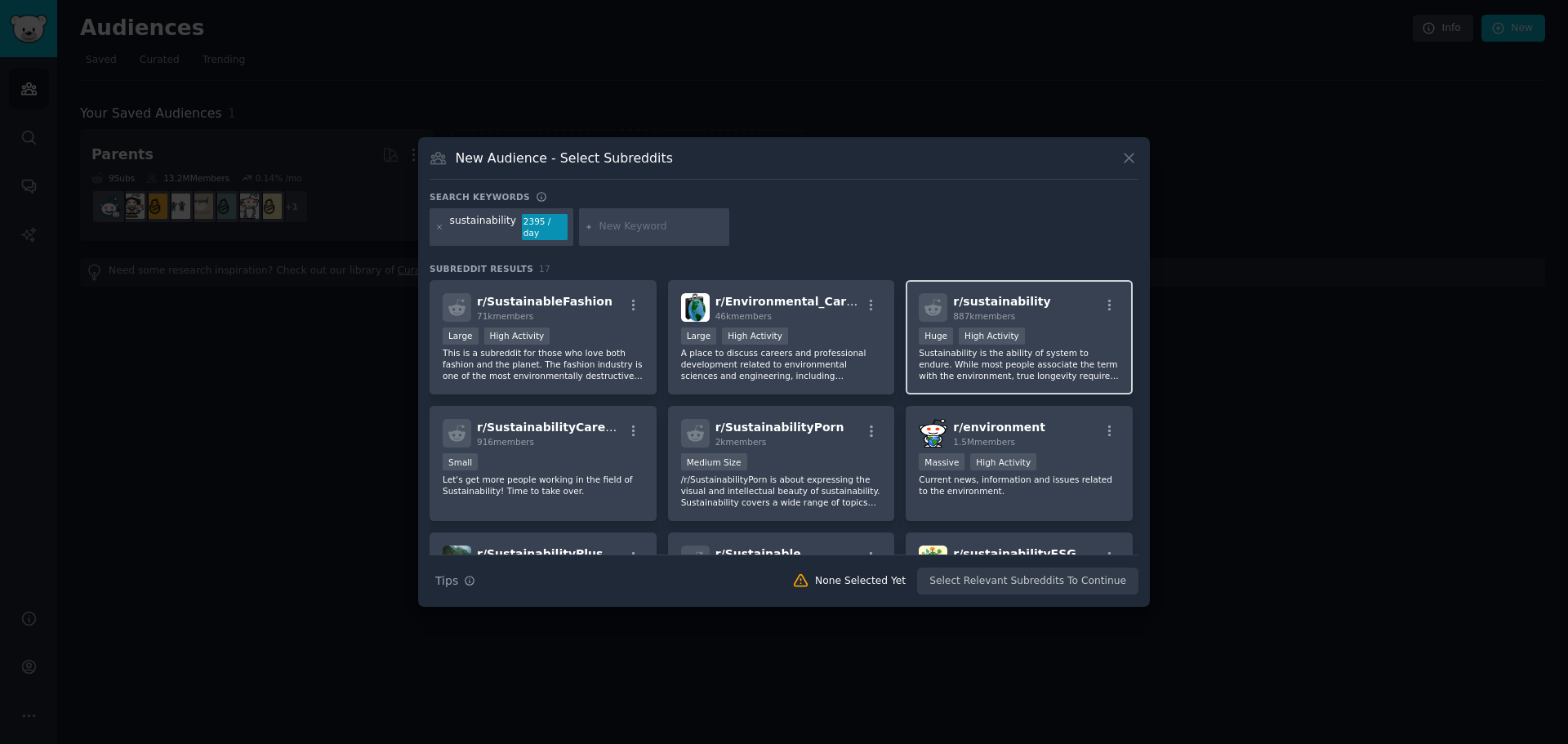
click at [1045, 300] on div "r/ sustainability 887k members" at bounding box center [1019, 308] width 201 height 29
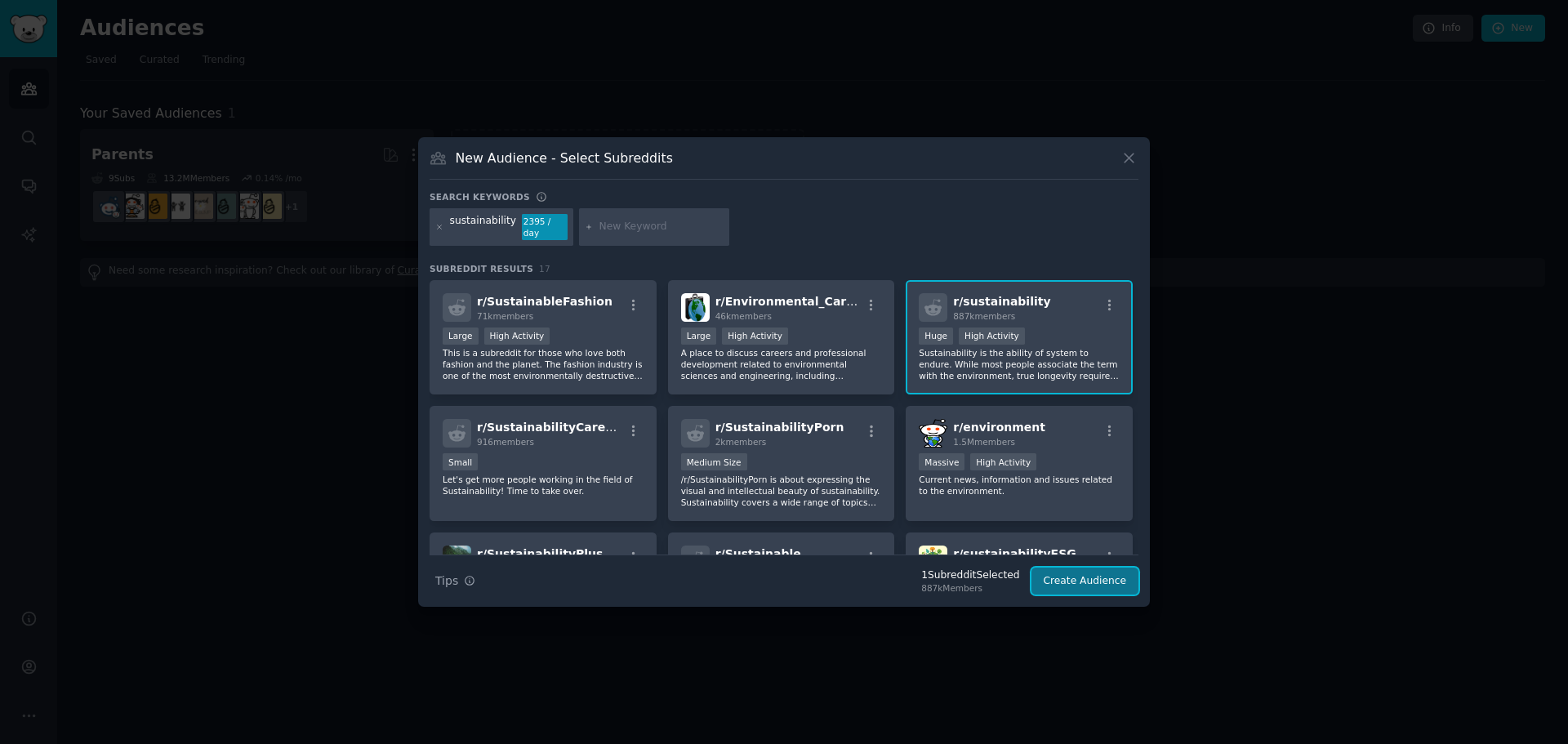
click at [1074, 581] on button "Create Audience" at bounding box center [1085, 581] width 108 height 28
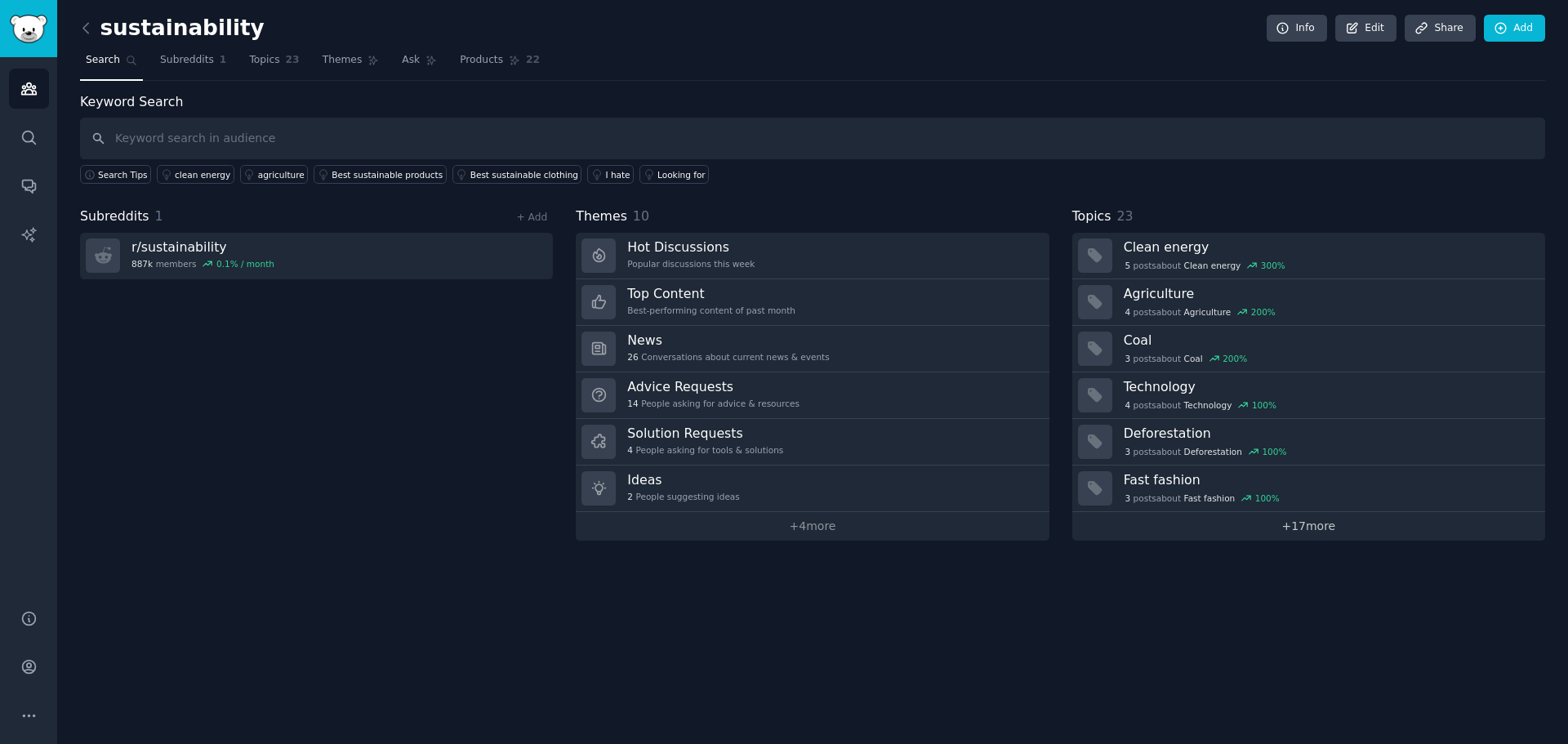
click at [1157, 523] on link "+ 17 more" at bounding box center [1308, 527] width 473 height 29
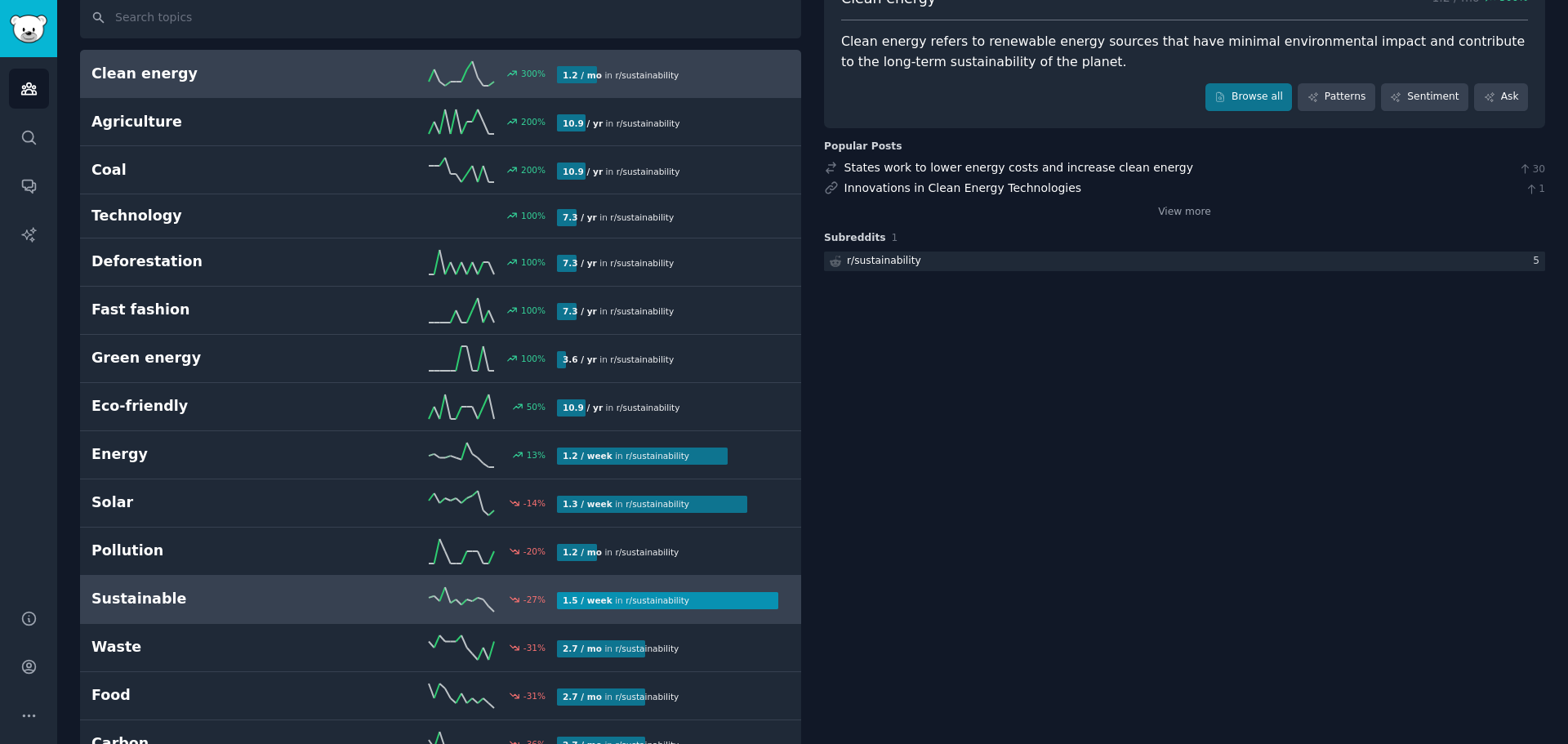
scroll to position [163, 0]
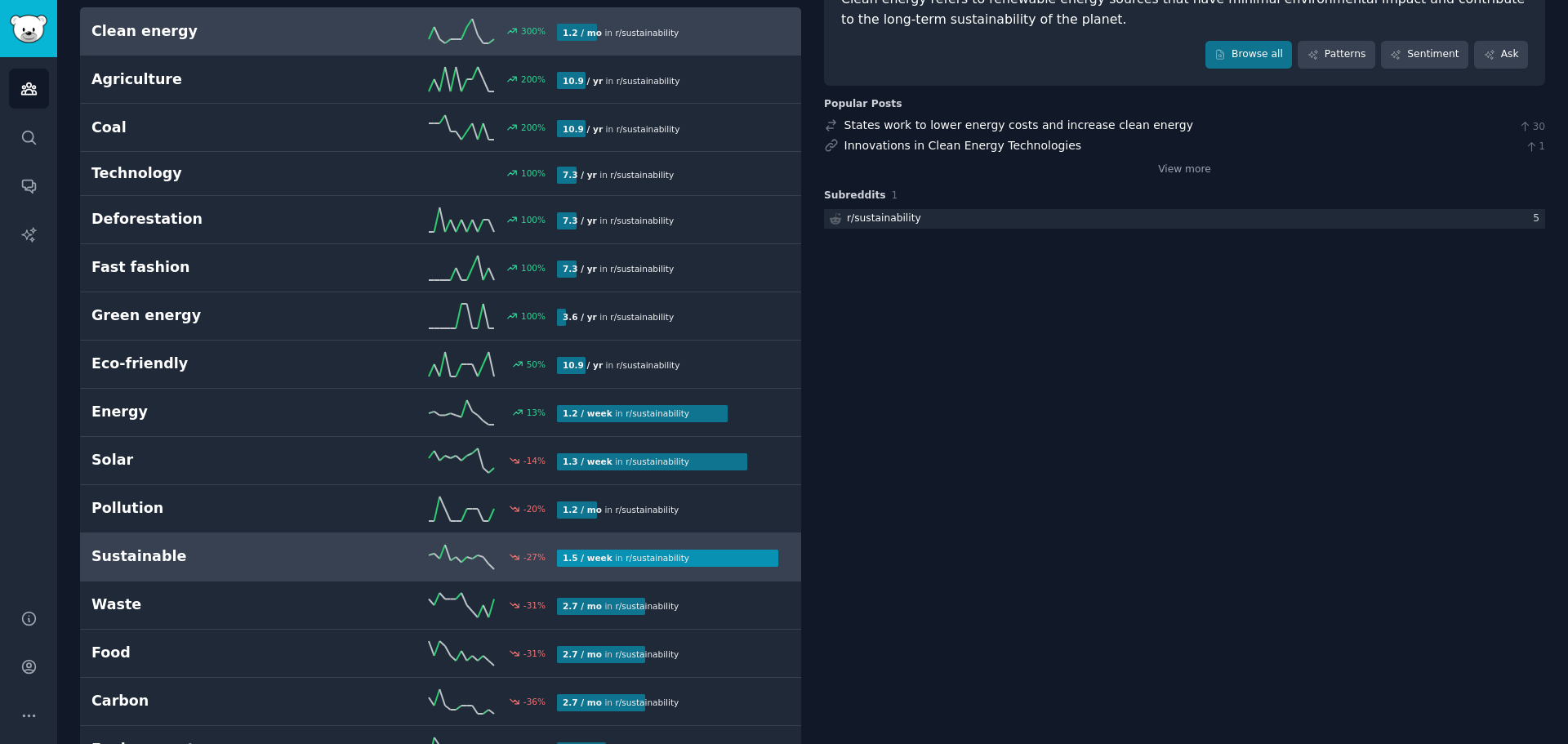
click at [418, 563] on div "-27 %" at bounding box center [440, 556] width 232 height 25
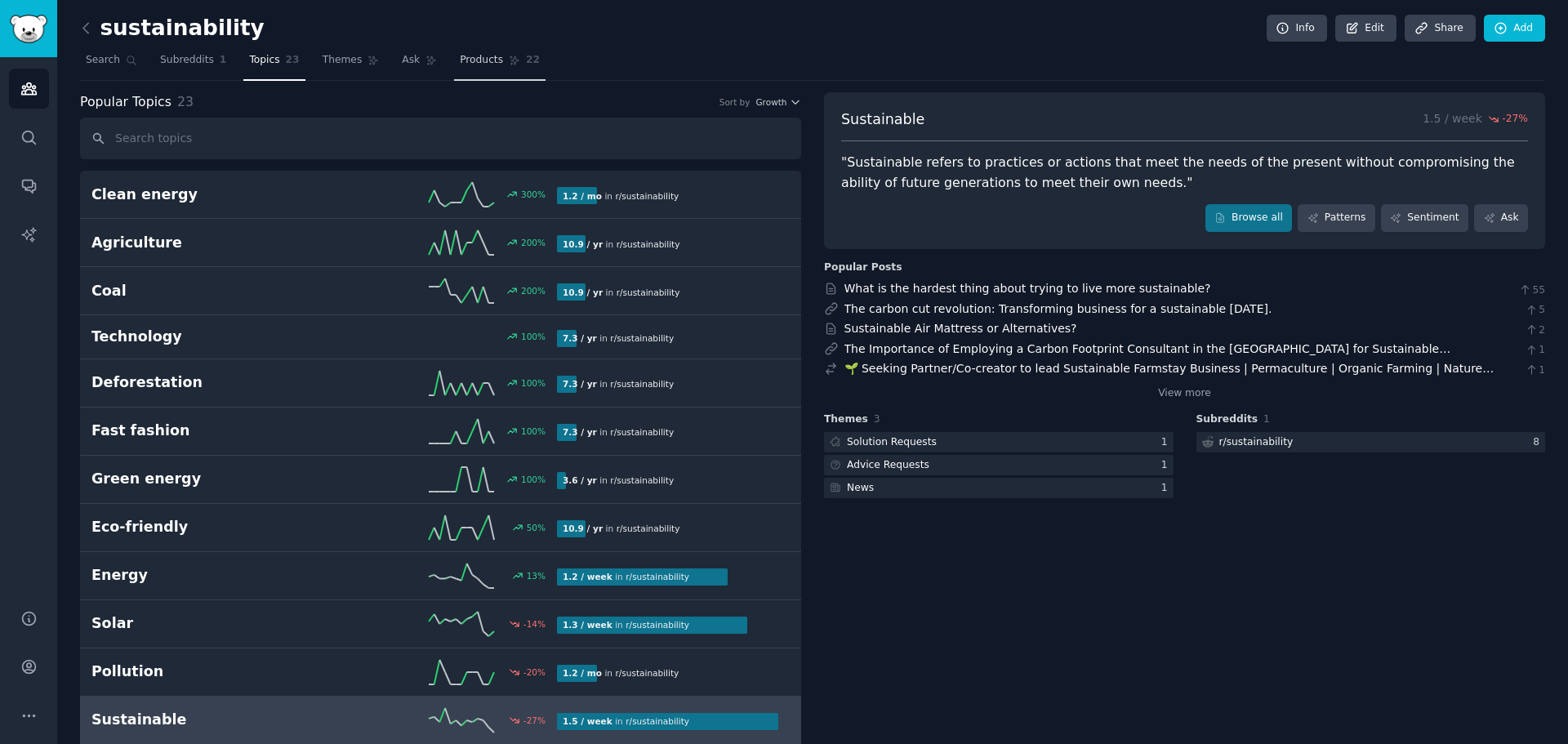
click at [473, 61] on span "Products" at bounding box center [481, 60] width 43 height 14
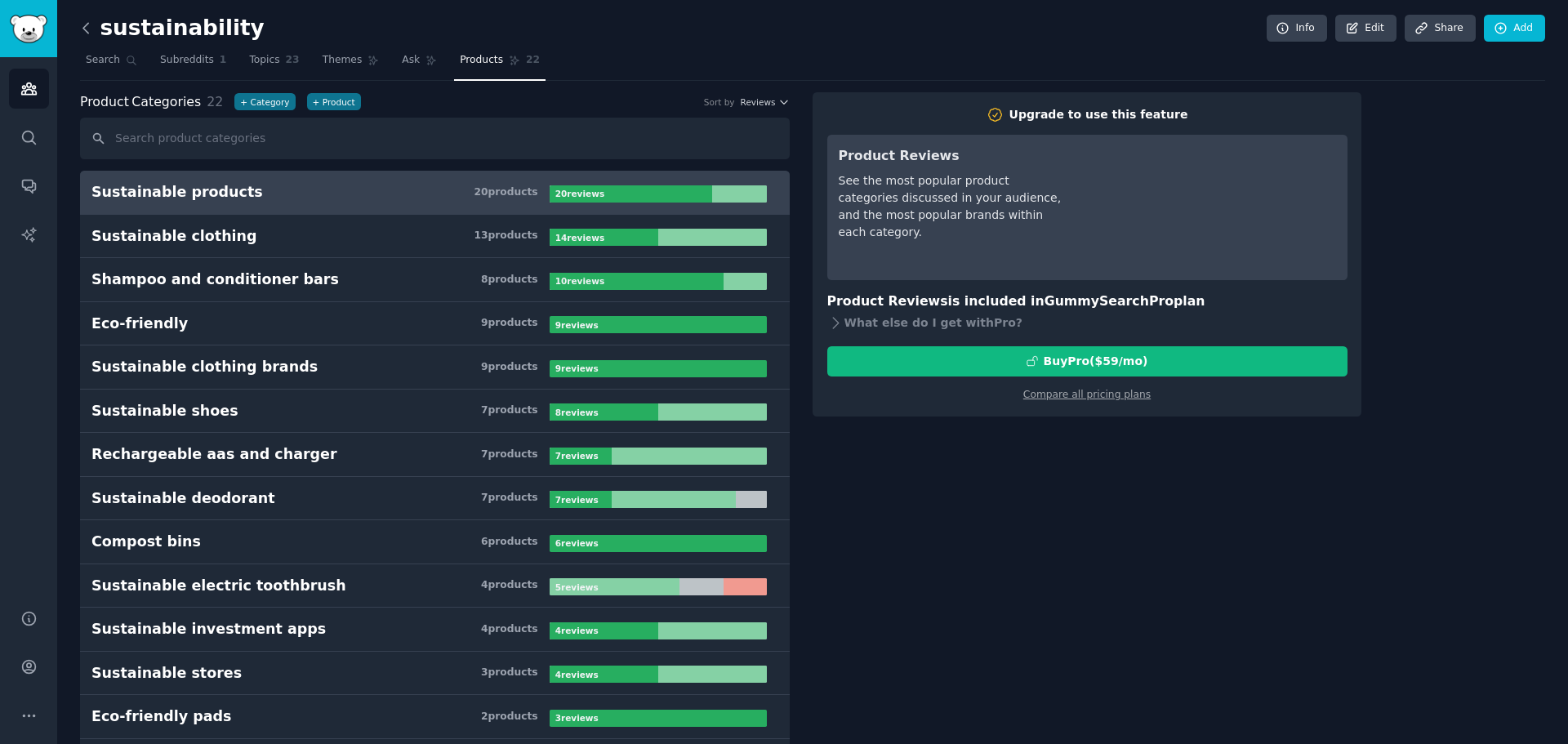
click at [84, 29] on icon at bounding box center [86, 28] width 5 height 10
